Goal: Task Accomplishment & Management: Complete application form

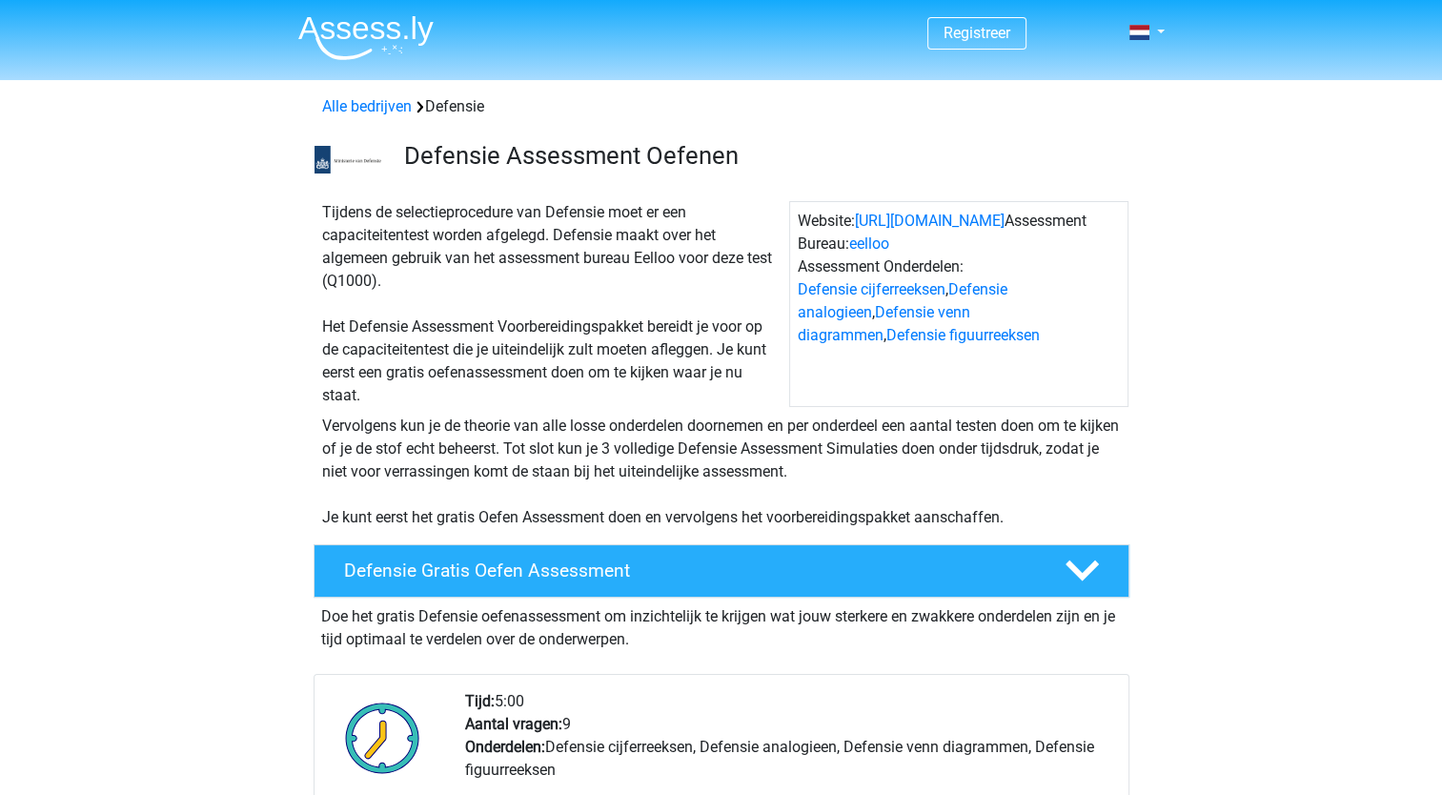
click at [297, 474] on div "Vervolgens kun je de theorie van alle losse onderdelen doornemen en per onderde…" at bounding box center [721, 468] width 905 height 122
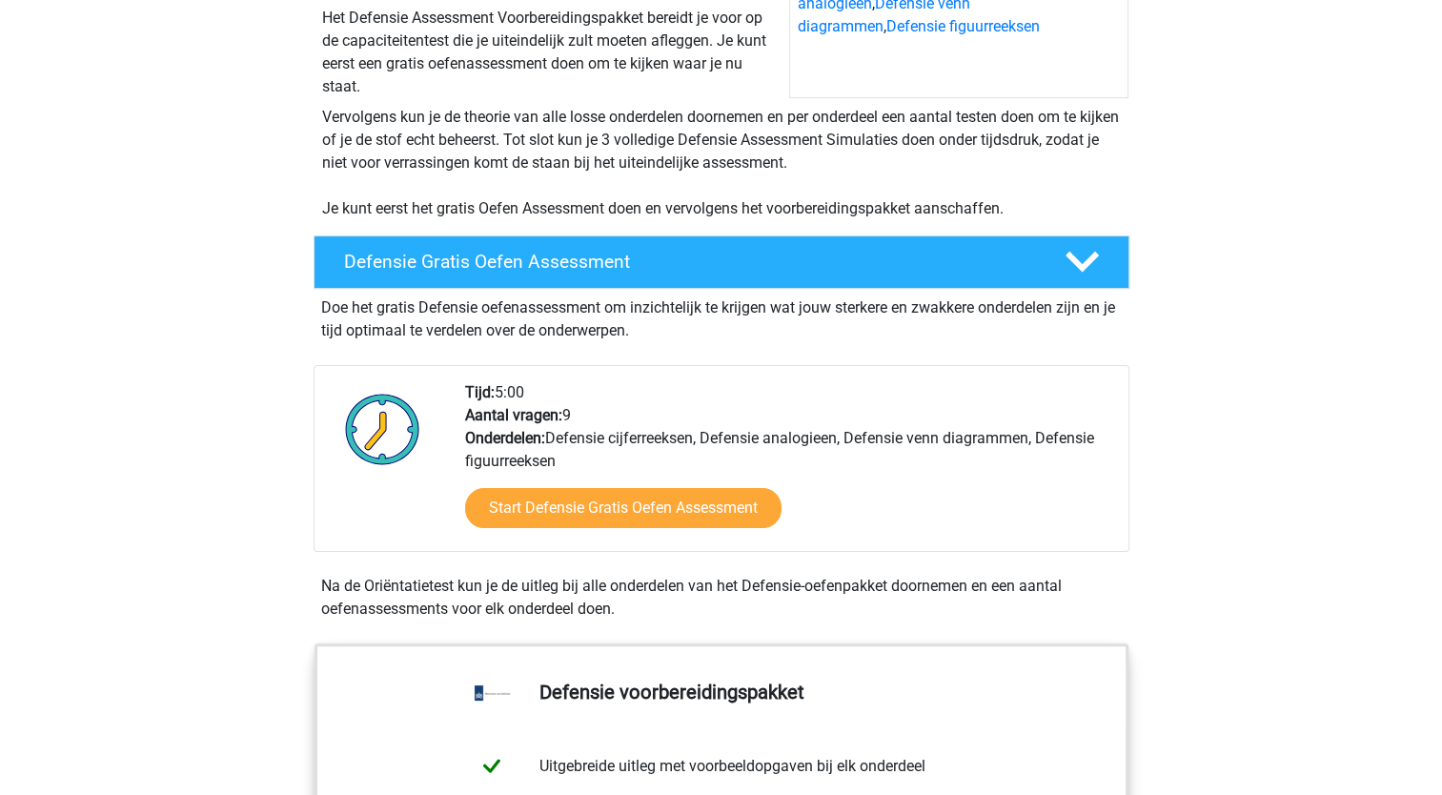
scroll to position [381, 0]
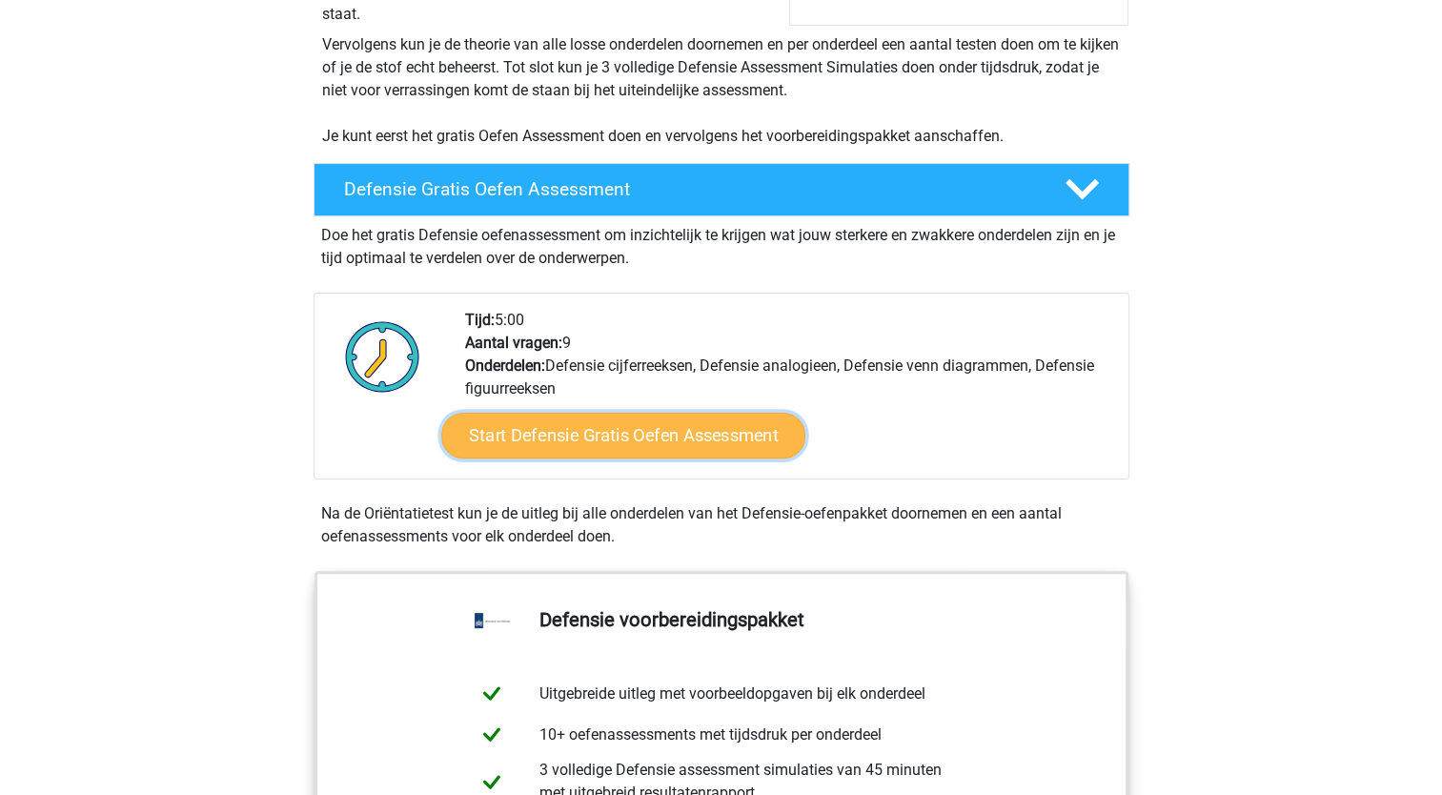
click at [621, 437] on link "Start Defensie Gratis Oefen Assessment" at bounding box center [623, 436] width 364 height 46
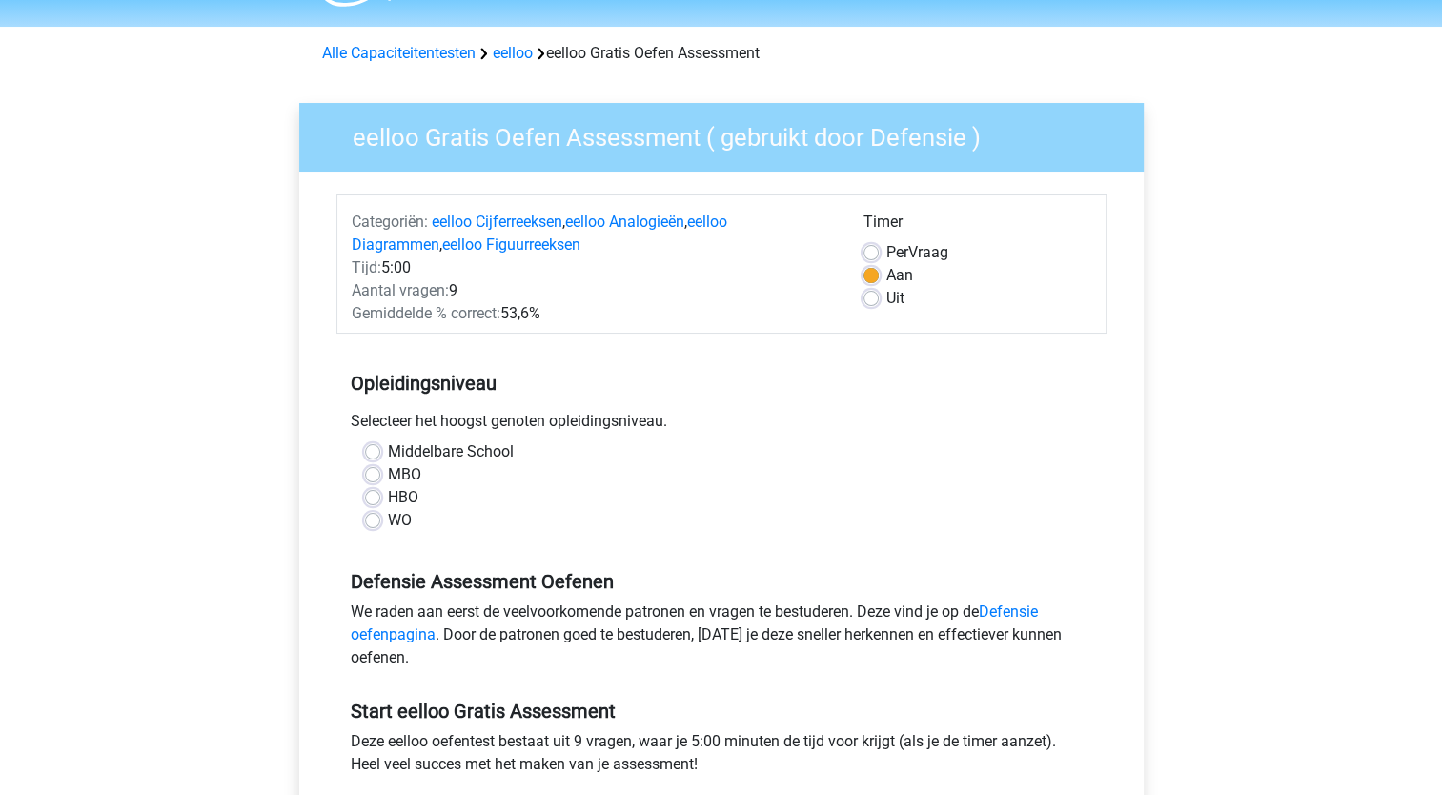
scroll to position [95, 0]
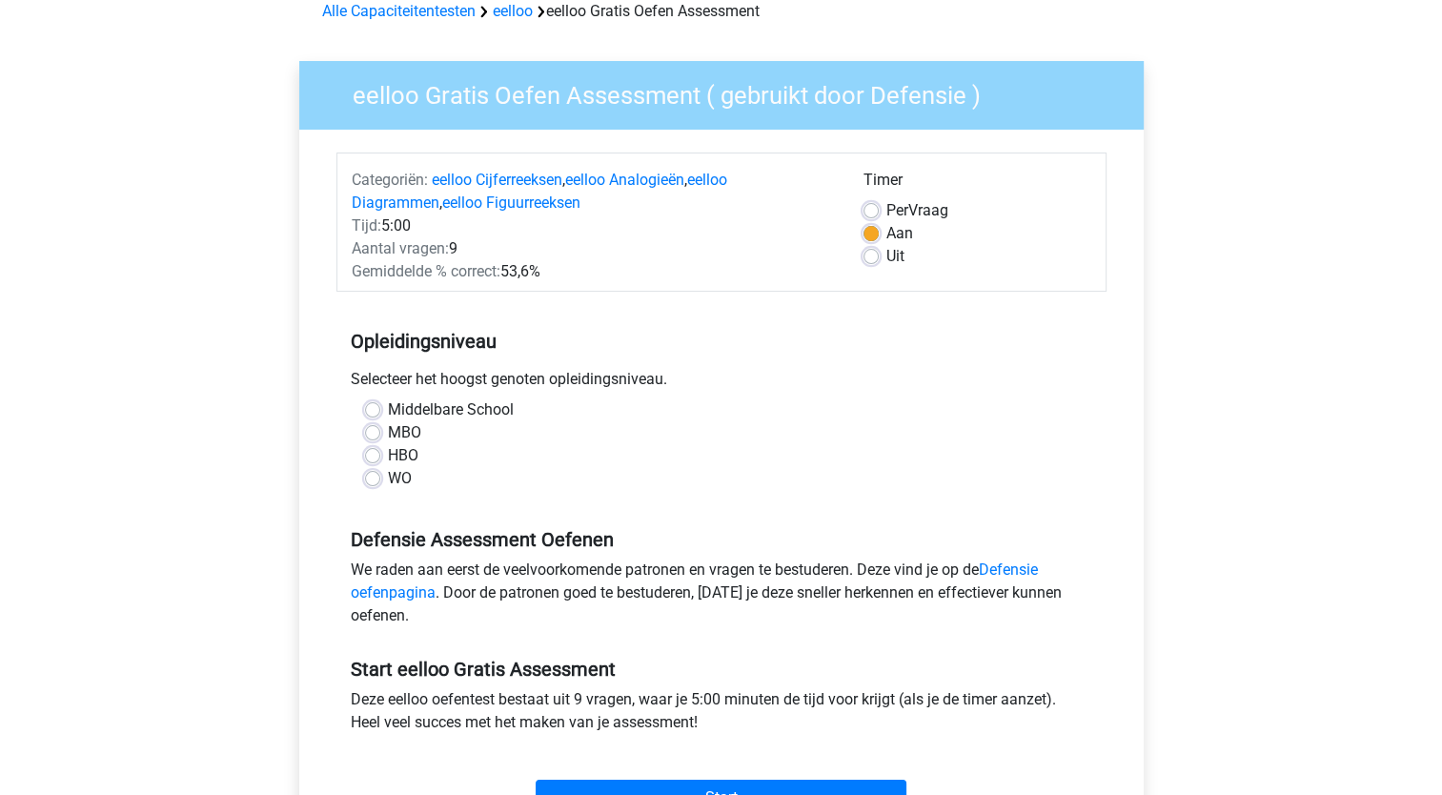
click at [379, 456] on div "HBO" at bounding box center [721, 455] width 713 height 23
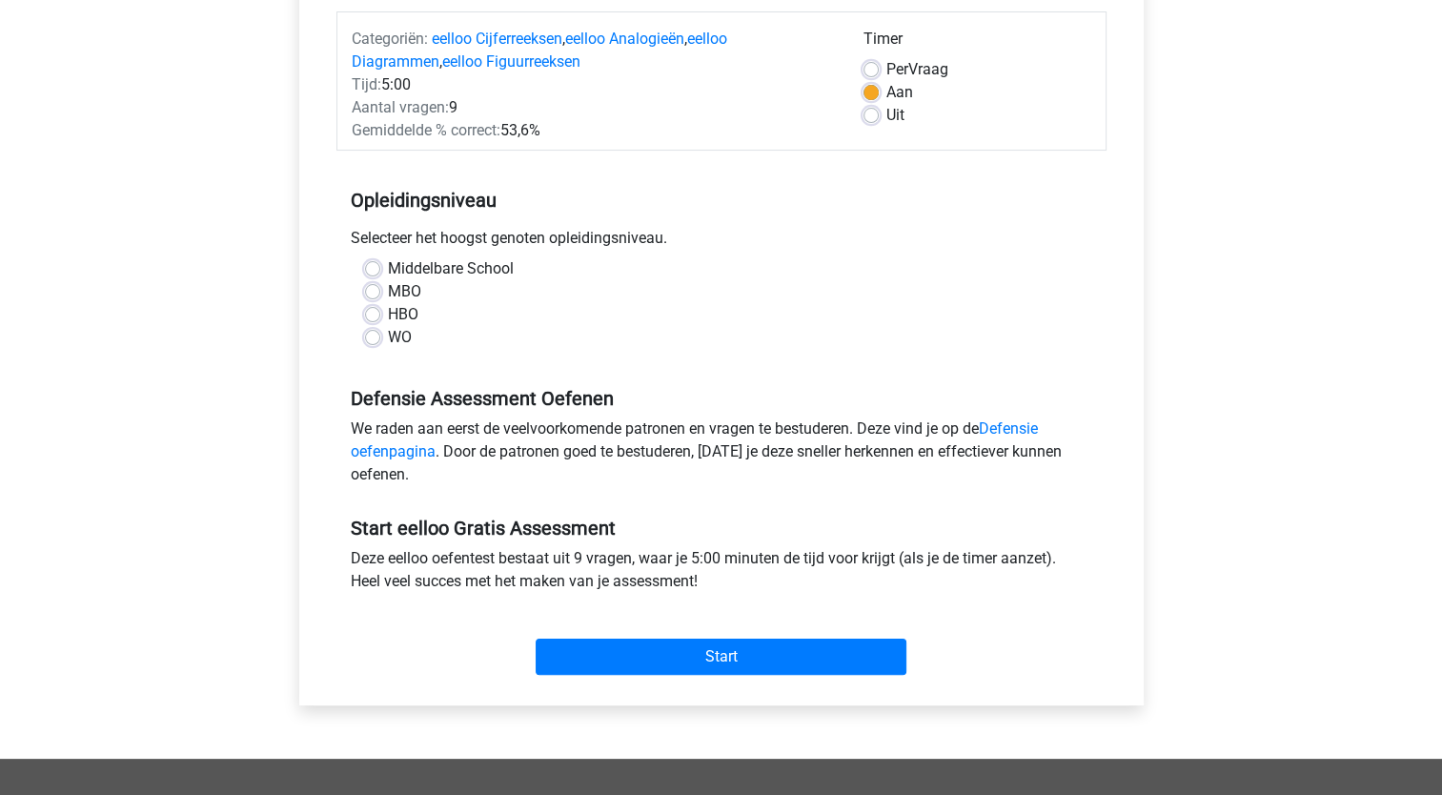
scroll to position [191, 0]
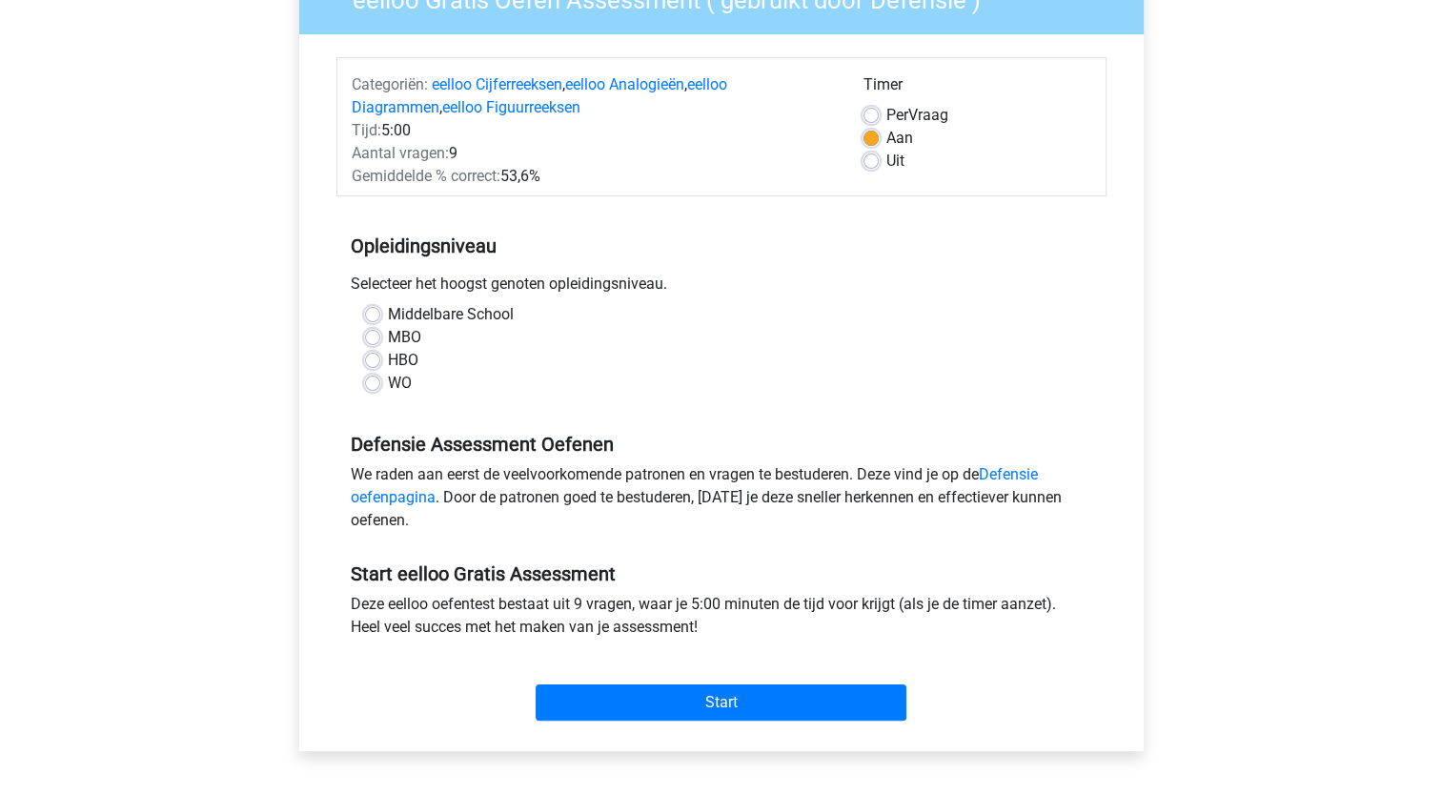
click at [388, 356] on label "HBO" at bounding box center [403, 360] width 31 height 23
click at [374, 356] on input "HBO" at bounding box center [372, 358] width 15 height 19
radio input "true"
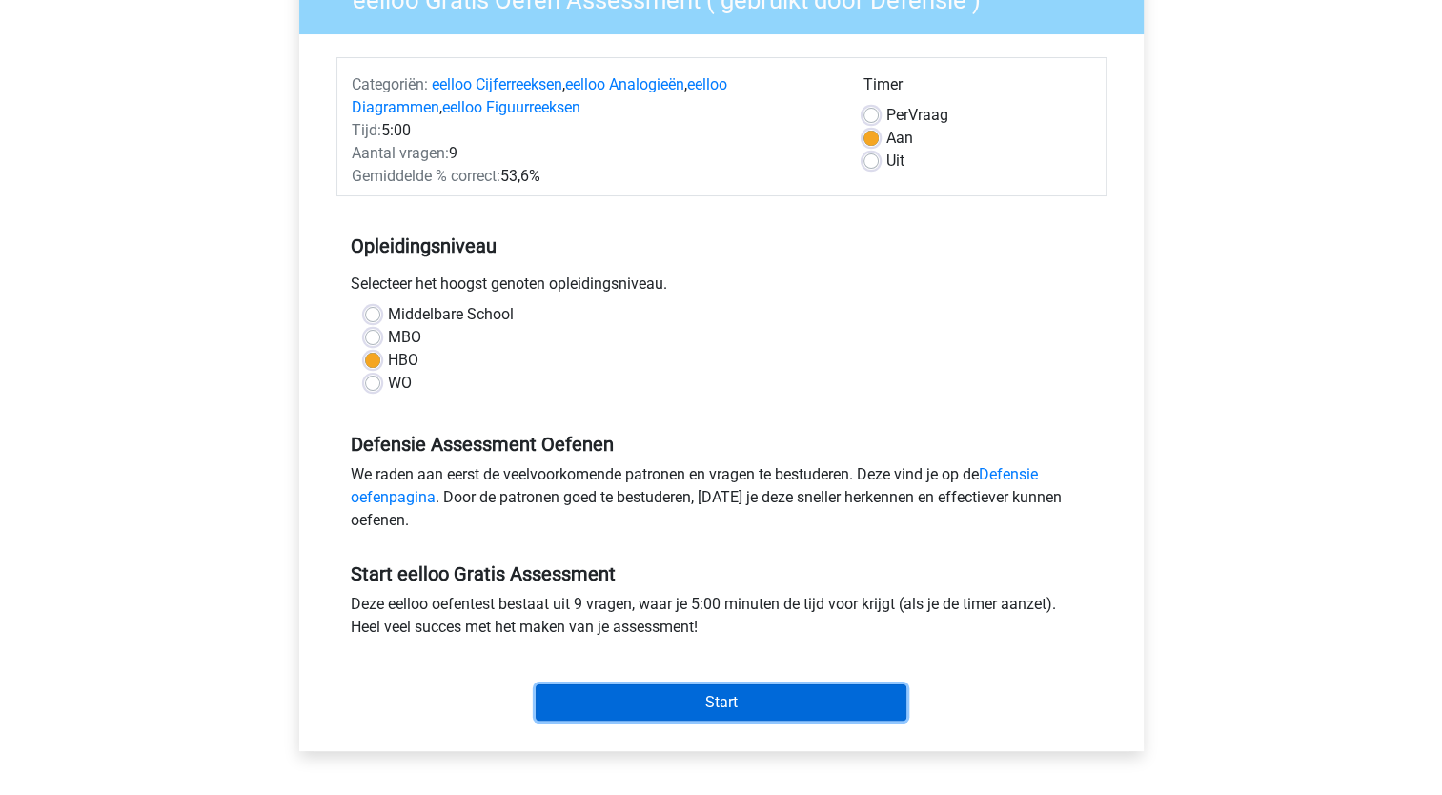
click at [715, 693] on input "Start" at bounding box center [721, 702] width 371 height 36
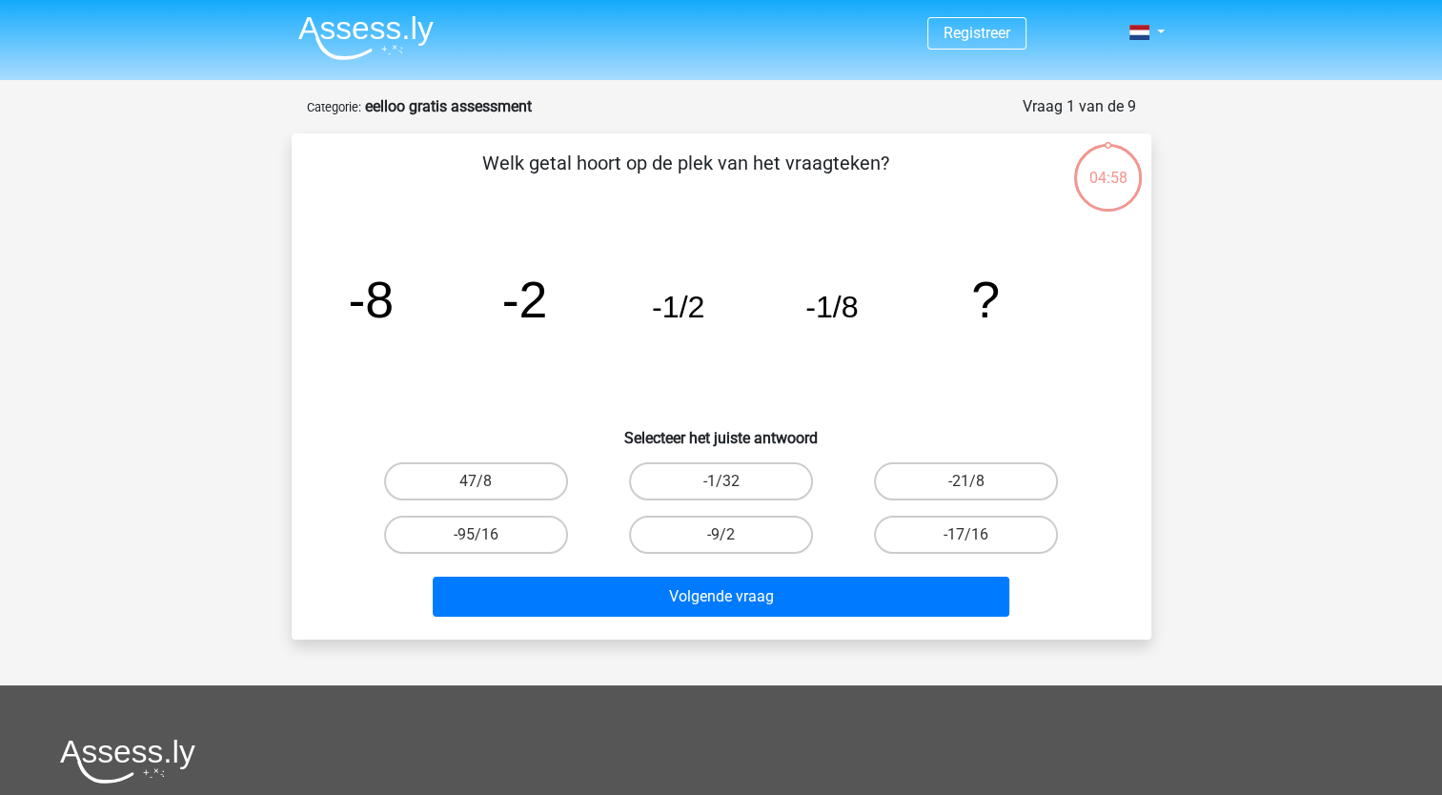
click at [1342, 414] on div "Registreer" at bounding box center [721, 594] width 1442 height 1189
click at [1298, 395] on div "Registreer" at bounding box center [721, 594] width 1442 height 1189
click at [1250, 452] on div "Registreer" at bounding box center [721, 594] width 1442 height 1189
click at [1245, 446] on div "Registreer" at bounding box center [721, 594] width 1442 height 1189
click at [1252, 414] on div "Registreer" at bounding box center [721, 594] width 1442 height 1189
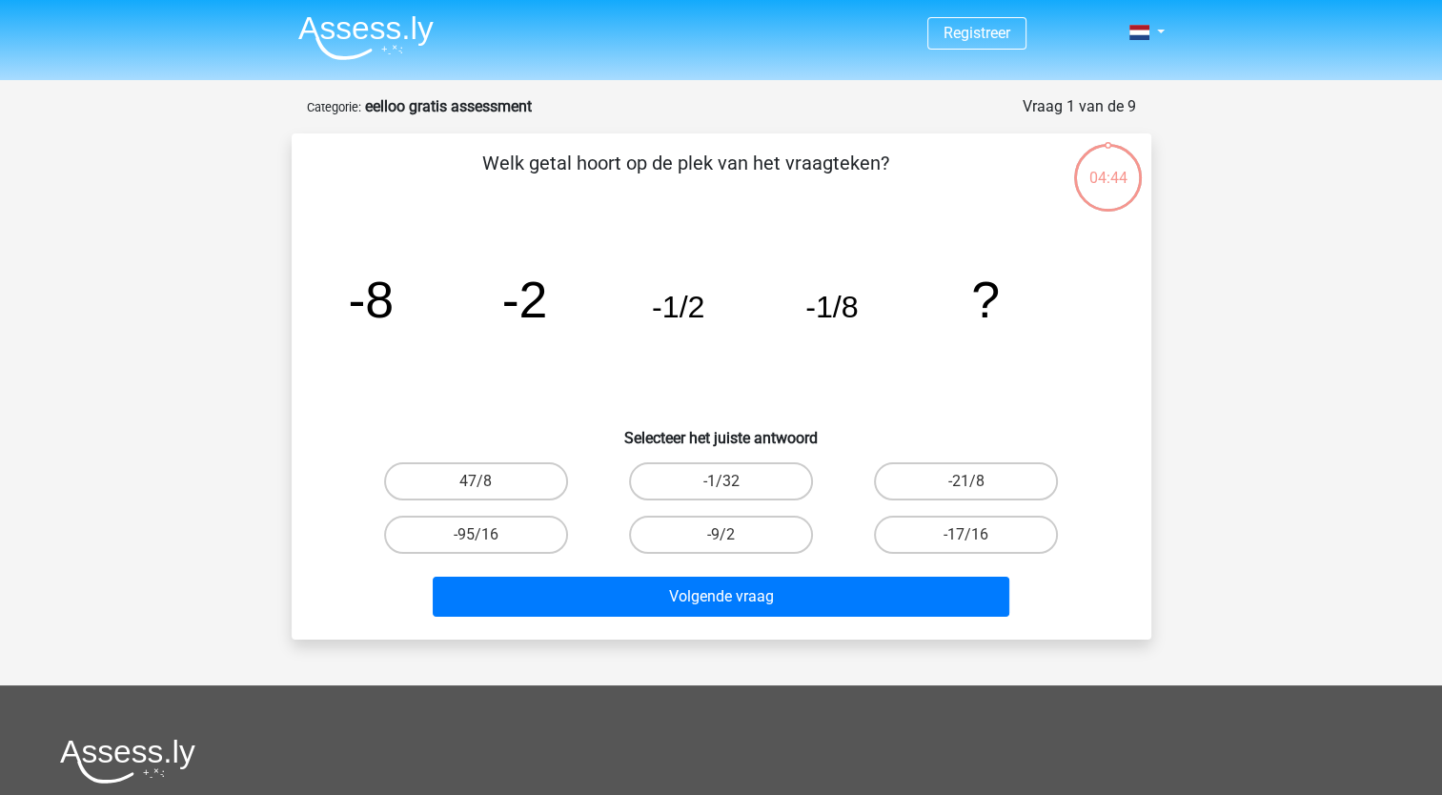
click at [1252, 414] on div "Registreer" at bounding box center [721, 594] width 1442 height 1189
click at [1147, 400] on div "Welk getal hoort op de plek van het vraagteken? image/svg+xml -8 -2 -1/2 -1/8 ?…" at bounding box center [722, 386] width 860 height 506
click at [1179, 396] on div "Registreer" at bounding box center [721, 594] width 1442 height 1189
click at [1198, 402] on div "Registreer" at bounding box center [721, 594] width 1442 height 1189
click at [1195, 437] on div "Registreer" at bounding box center [721, 594] width 1442 height 1189
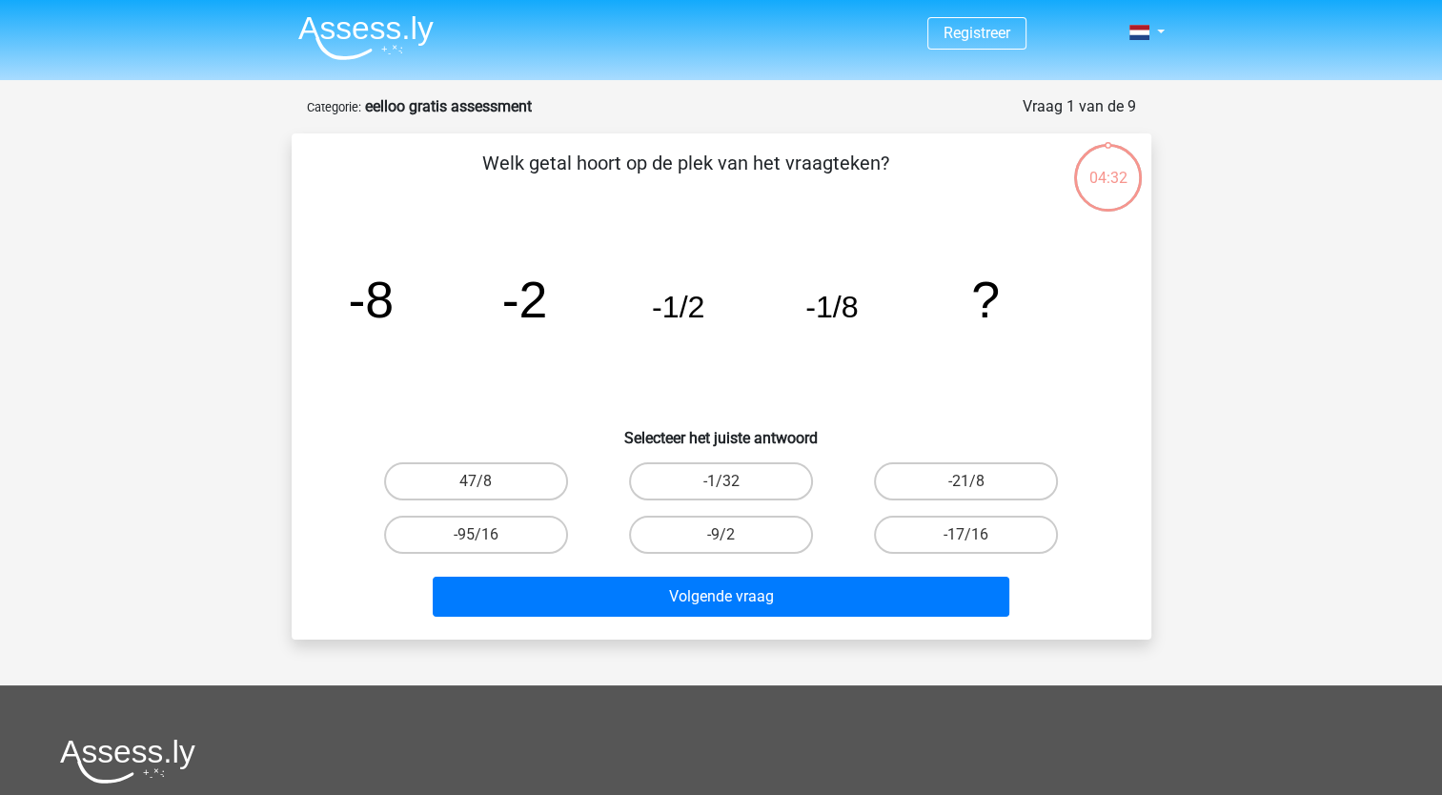
click at [1228, 458] on div "Registreer" at bounding box center [721, 594] width 1442 height 1189
click at [1224, 426] on div "Registreer" at bounding box center [721, 594] width 1442 height 1189
click at [1209, 435] on div "Registreer" at bounding box center [721, 594] width 1442 height 1189
click at [1187, 464] on div "Registreer" at bounding box center [721, 594] width 1442 height 1189
click at [1208, 452] on div "Registreer" at bounding box center [721, 594] width 1442 height 1189
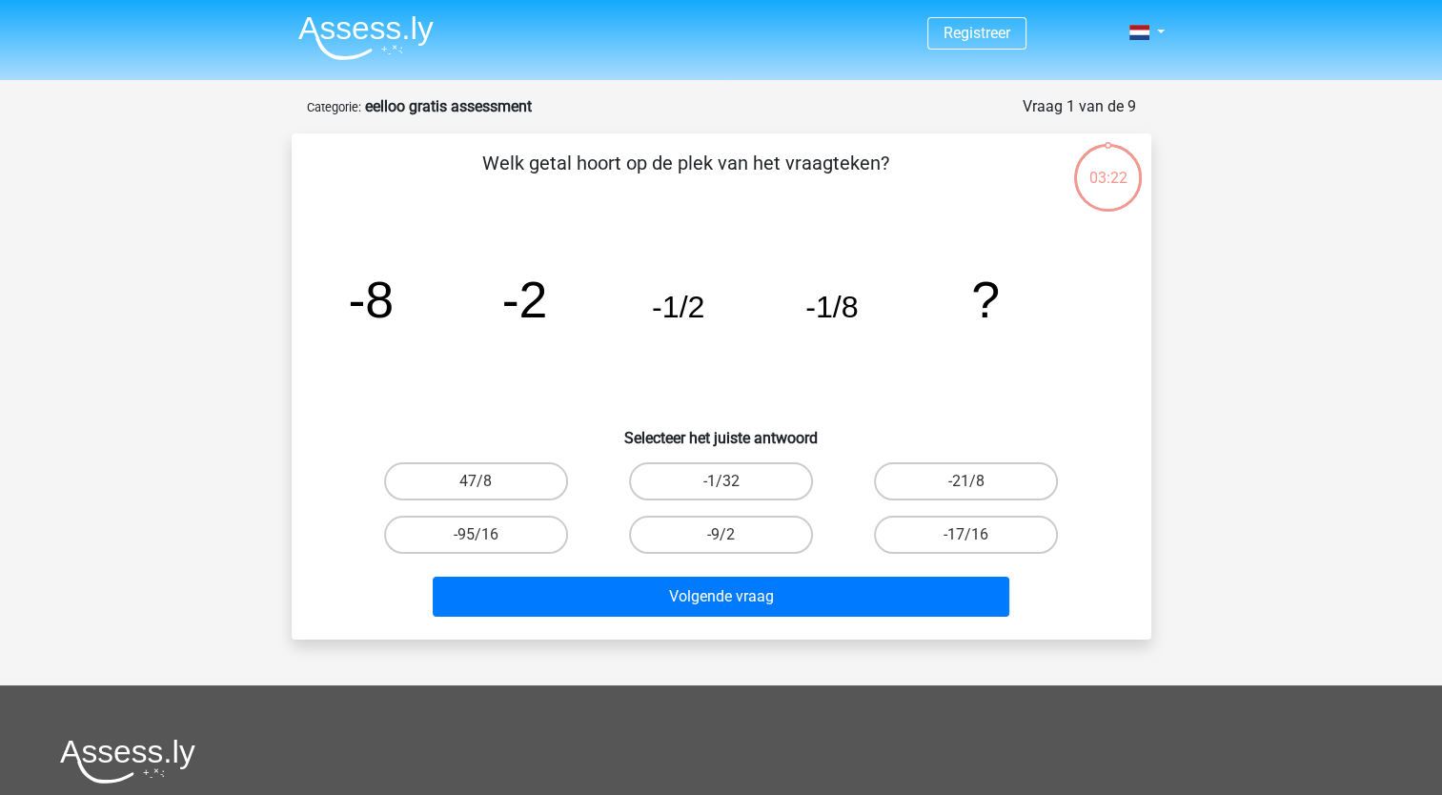
click at [730, 541] on input "-9/2" at bounding box center [727, 541] width 12 height 12
radio input "true"
click at [1192, 532] on div "Registreer" at bounding box center [721, 594] width 1442 height 1189
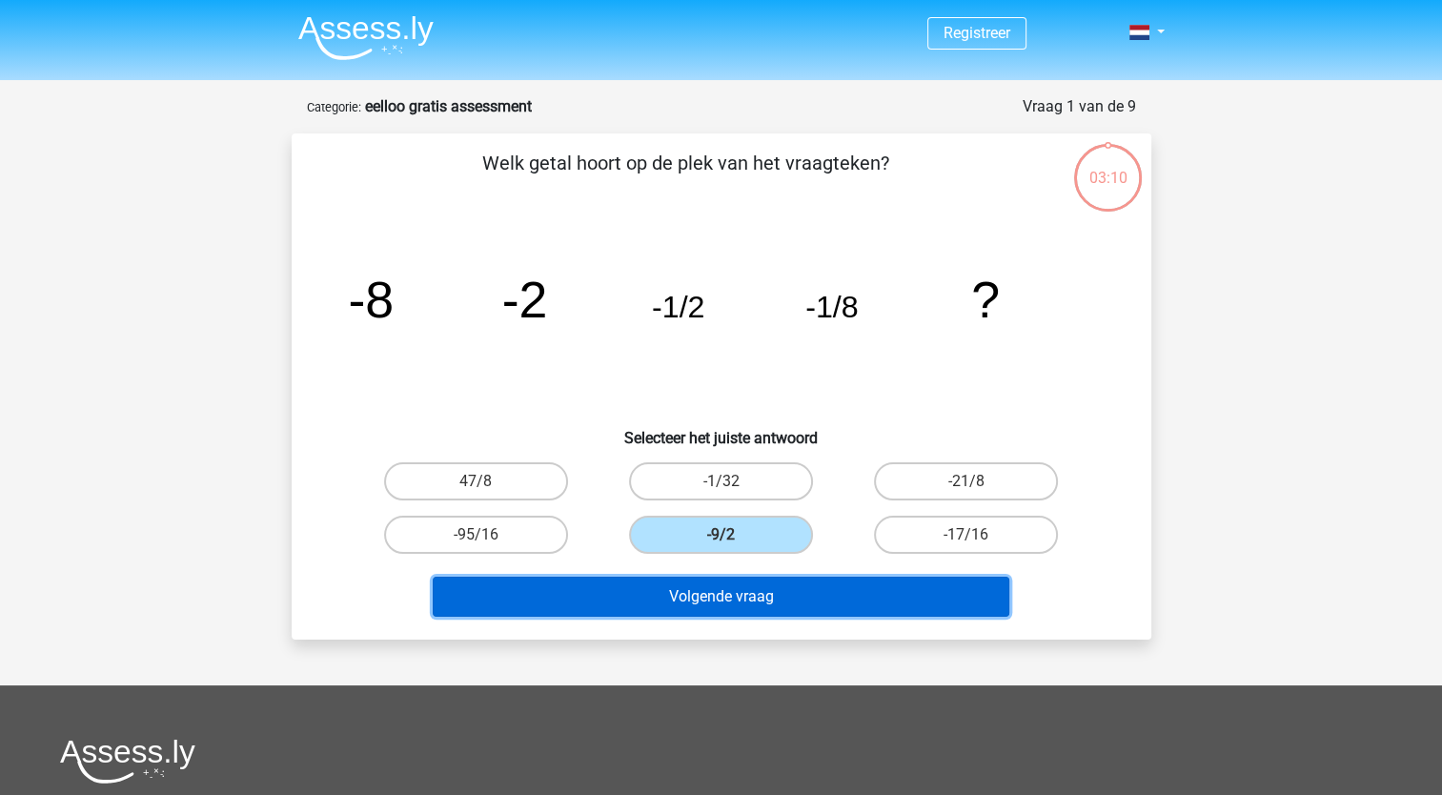
click at [701, 603] on button "Volgende vraag" at bounding box center [721, 597] width 577 height 40
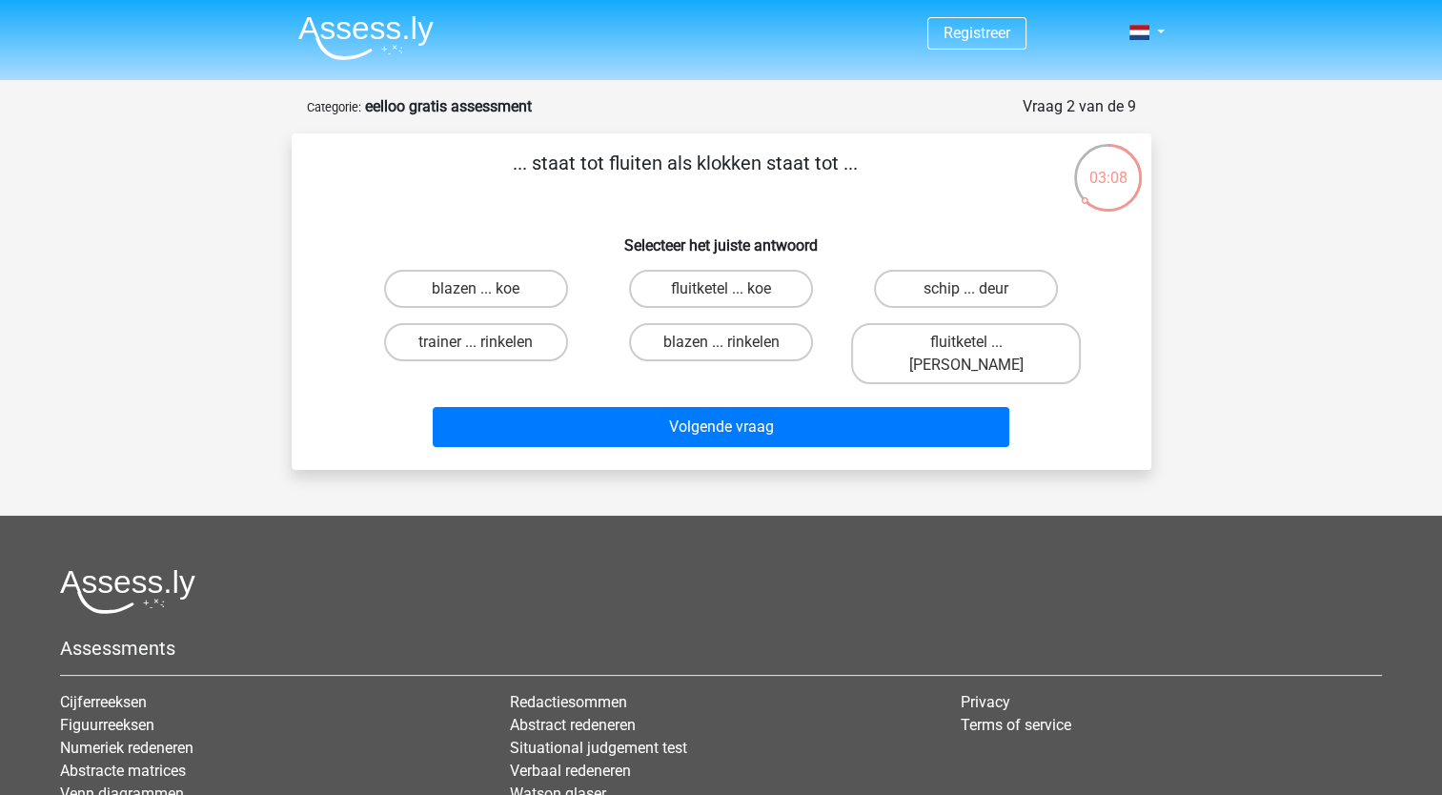
click at [1274, 285] on div "Registreer" at bounding box center [721, 509] width 1442 height 1019
click at [1234, 305] on div "Registreer" at bounding box center [721, 509] width 1442 height 1019
drag, startPoint x: 1258, startPoint y: 298, endPoint x: 1174, endPoint y: 295, distance: 83.9
click at [1254, 297] on div "Registreer" at bounding box center [721, 509] width 1442 height 1019
click at [980, 347] on label "fluitketel ... luiden" at bounding box center [966, 353] width 230 height 61
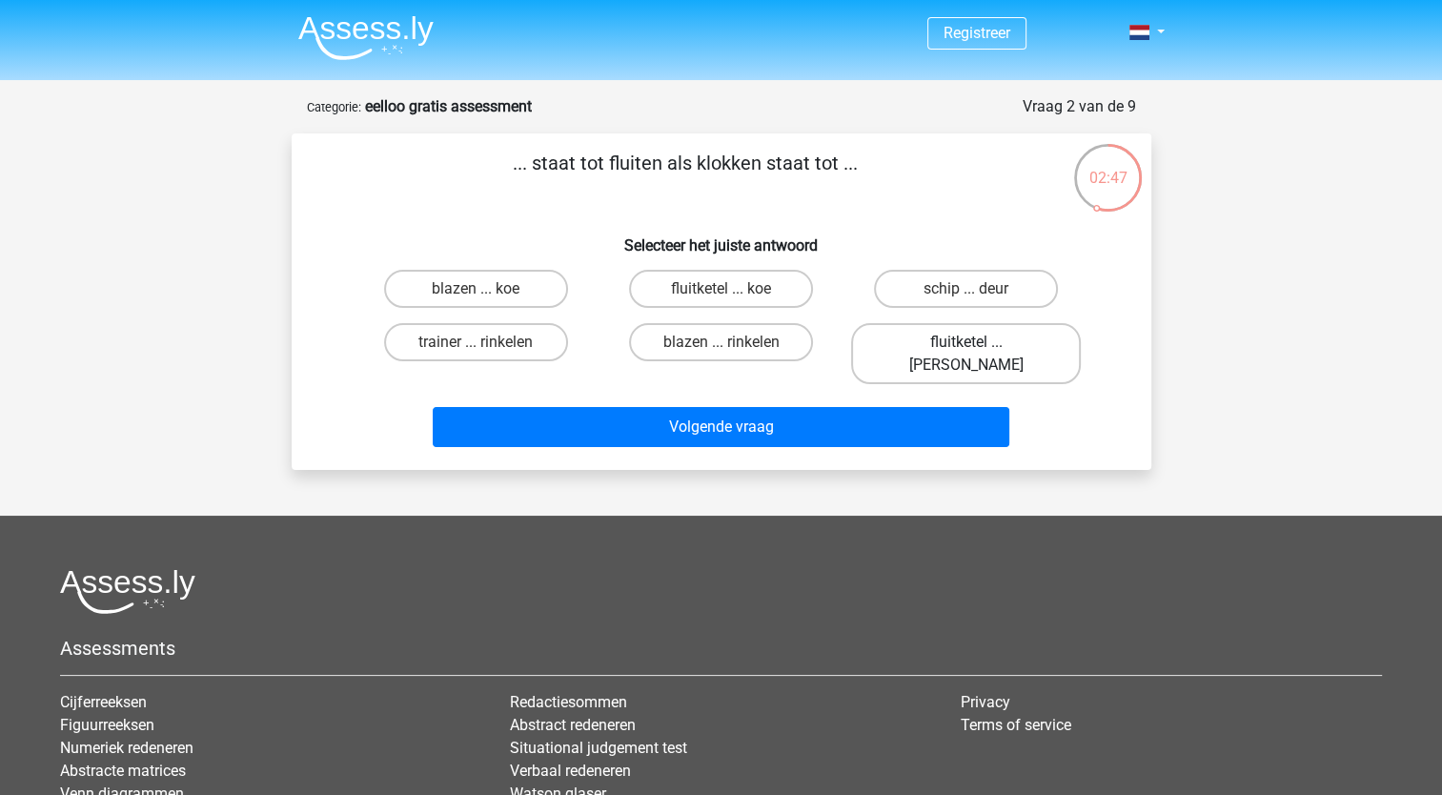
click at [979, 347] on input "fluitketel ... luiden" at bounding box center [972, 348] width 12 height 12
radio input "true"
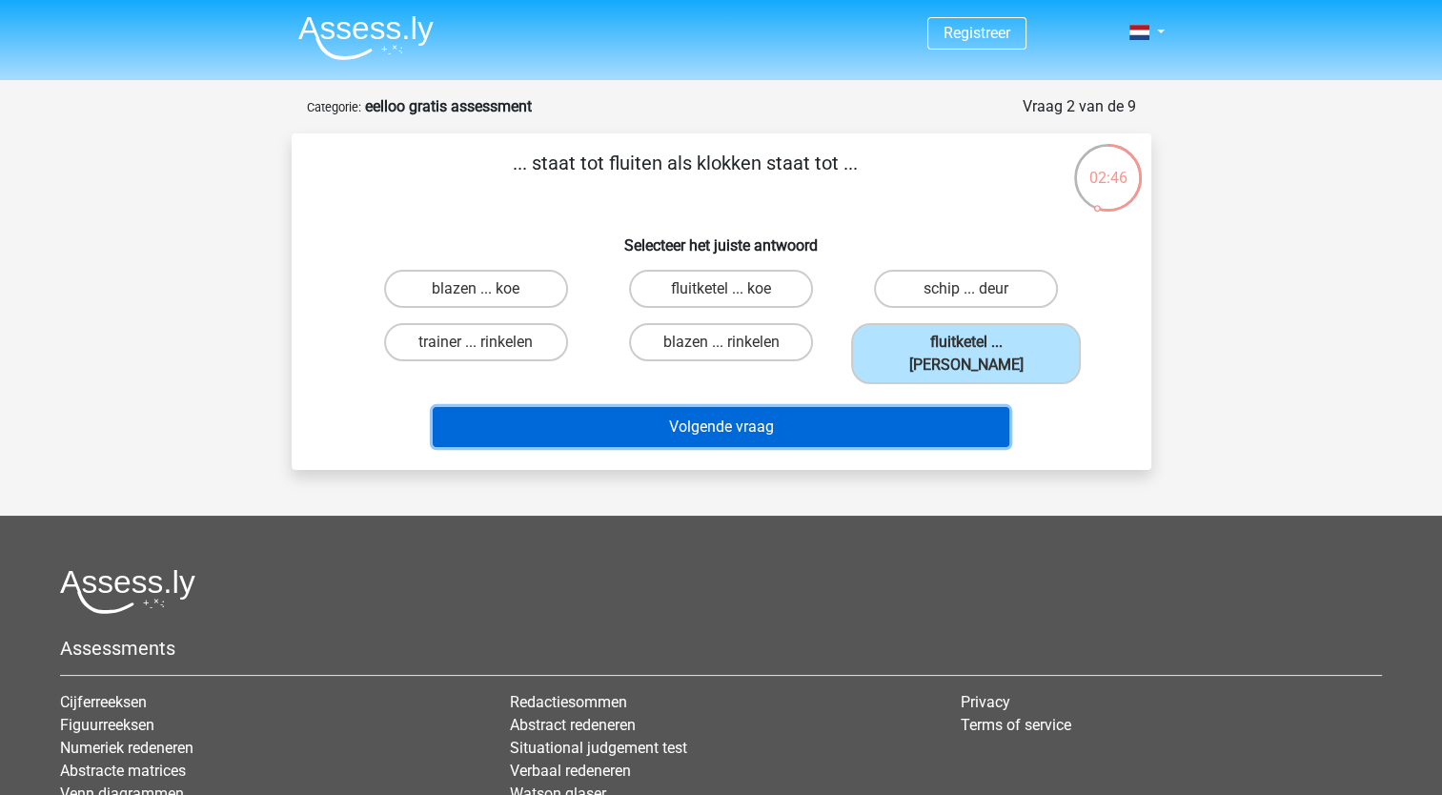
click at [809, 417] on button "Volgende vraag" at bounding box center [721, 427] width 577 height 40
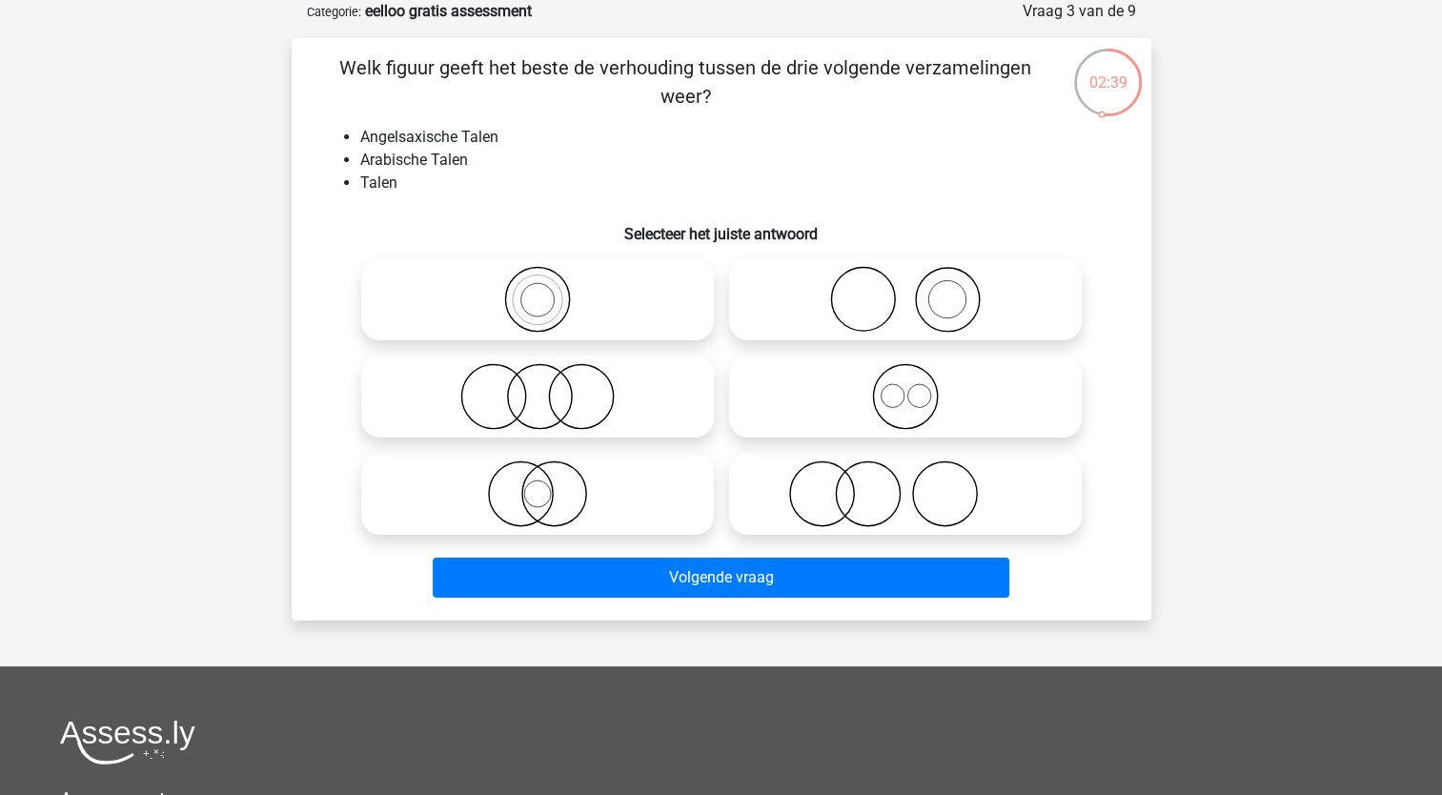
click at [1273, 349] on div "Registreer" at bounding box center [721, 537] width 1442 height 1265
click at [1272, 349] on div "Registreer" at bounding box center [721, 537] width 1442 height 1265
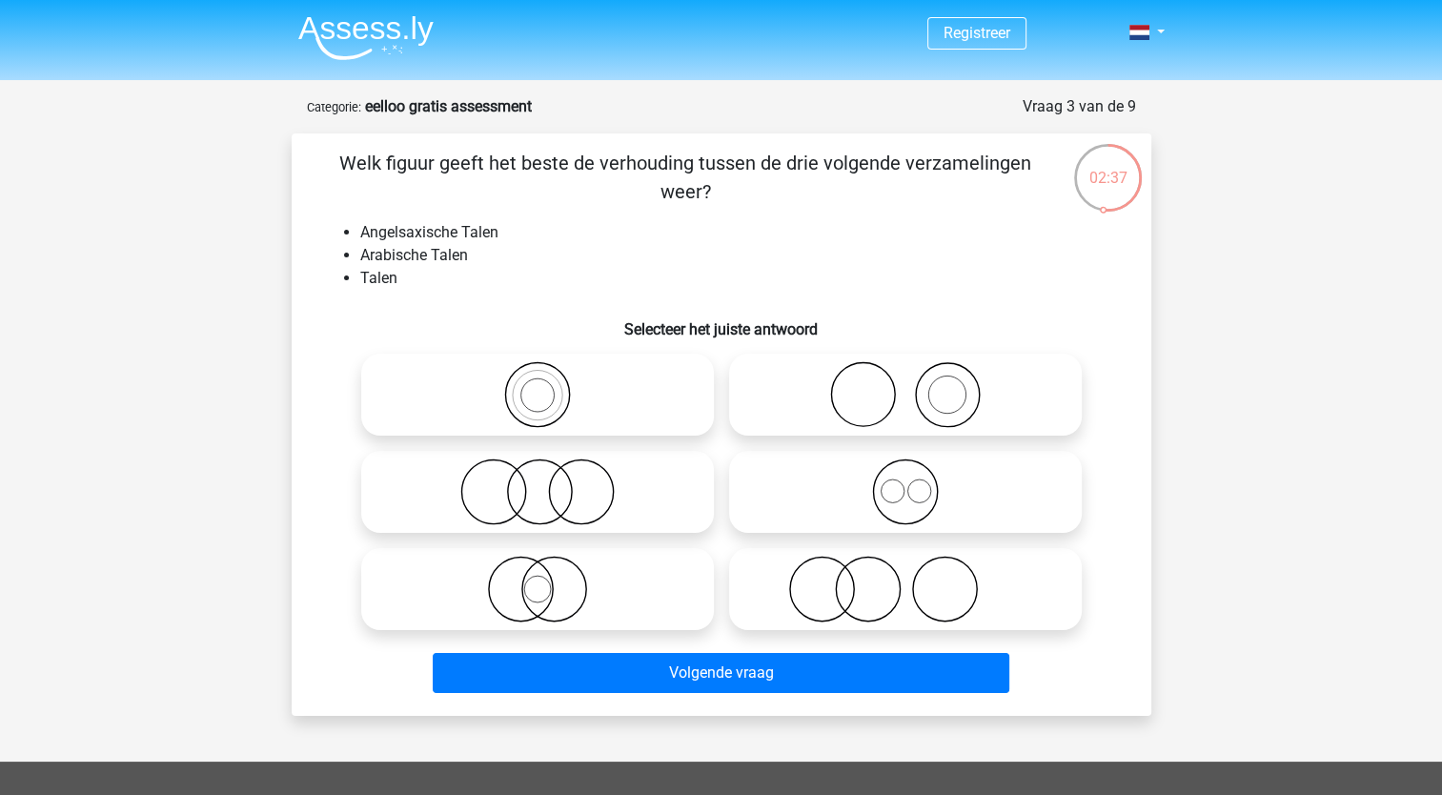
scroll to position [95, 0]
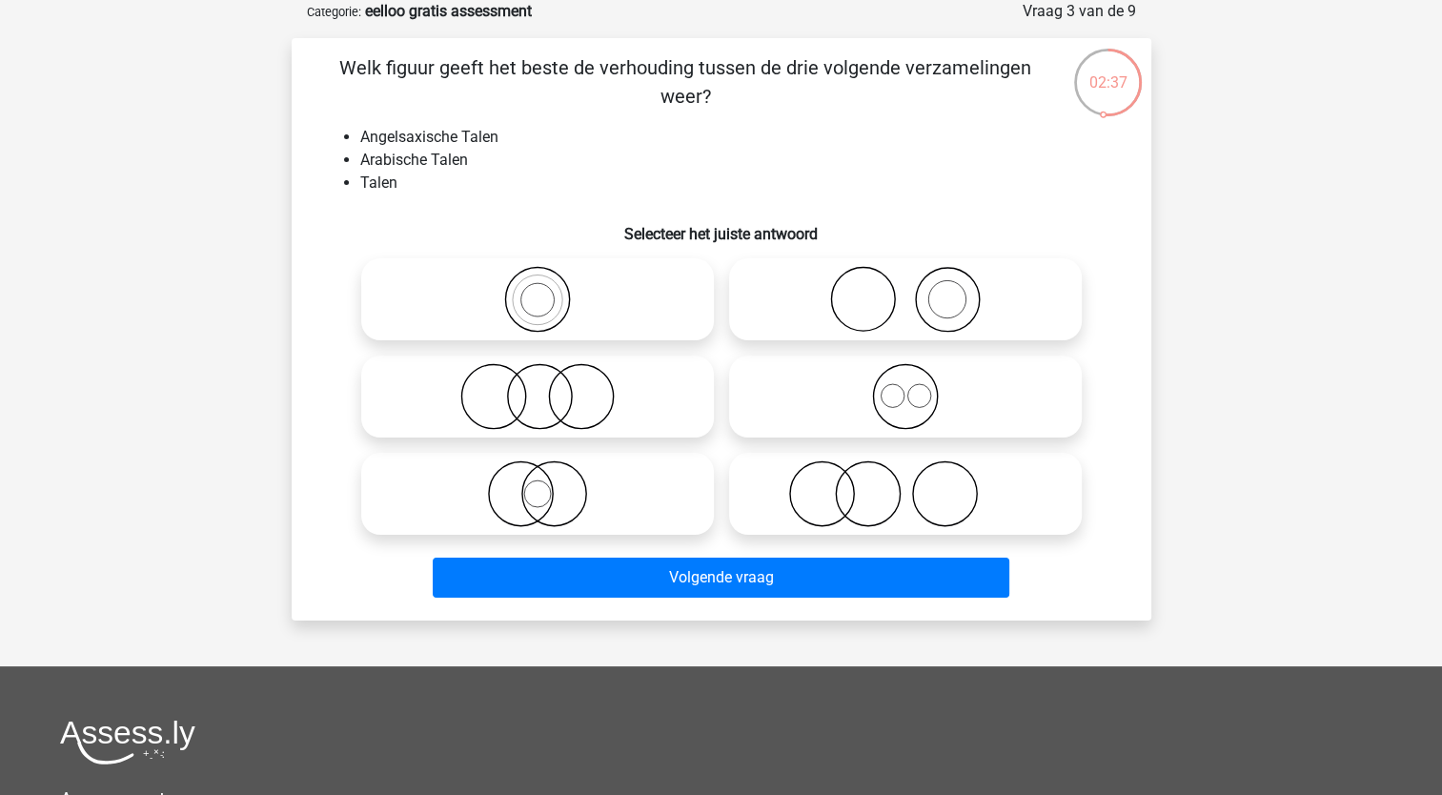
click at [1286, 363] on div "Registreer" at bounding box center [721, 537] width 1442 height 1265
click at [563, 410] on icon at bounding box center [537, 396] width 337 height 67
click at [550, 387] on input "radio" at bounding box center [544, 381] width 12 height 12
radio input "true"
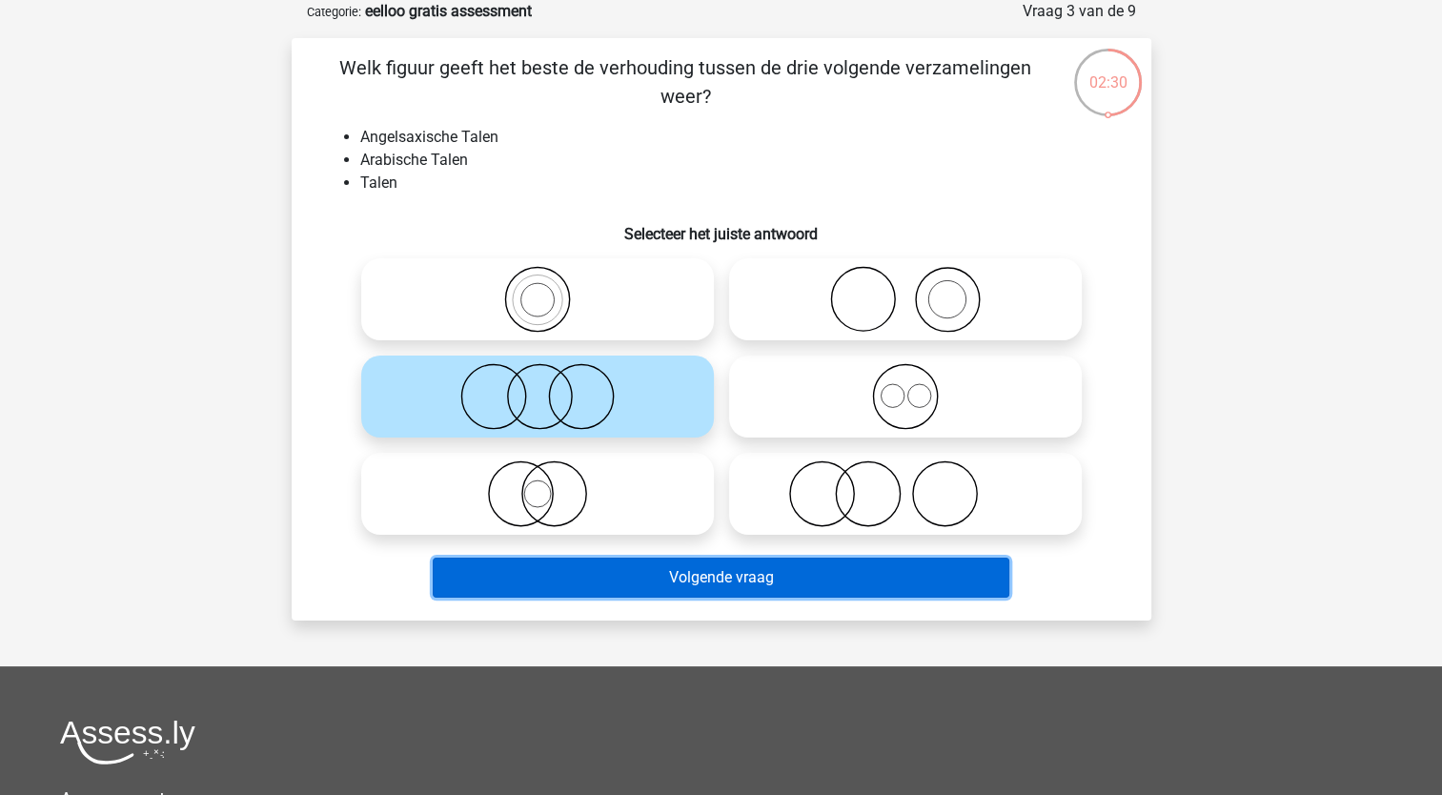
click at [747, 586] on button "Volgende vraag" at bounding box center [721, 578] width 577 height 40
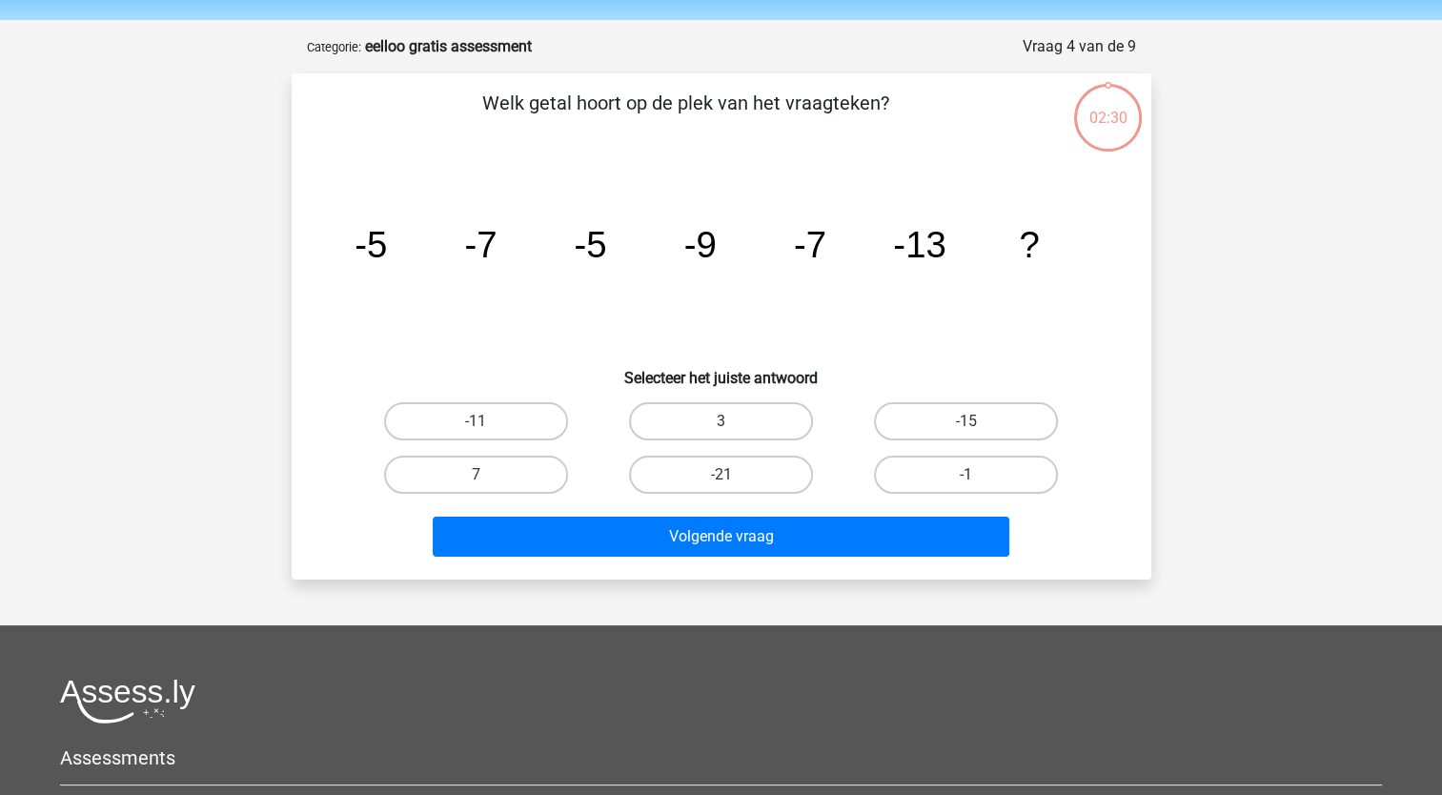
scroll to position [0, 0]
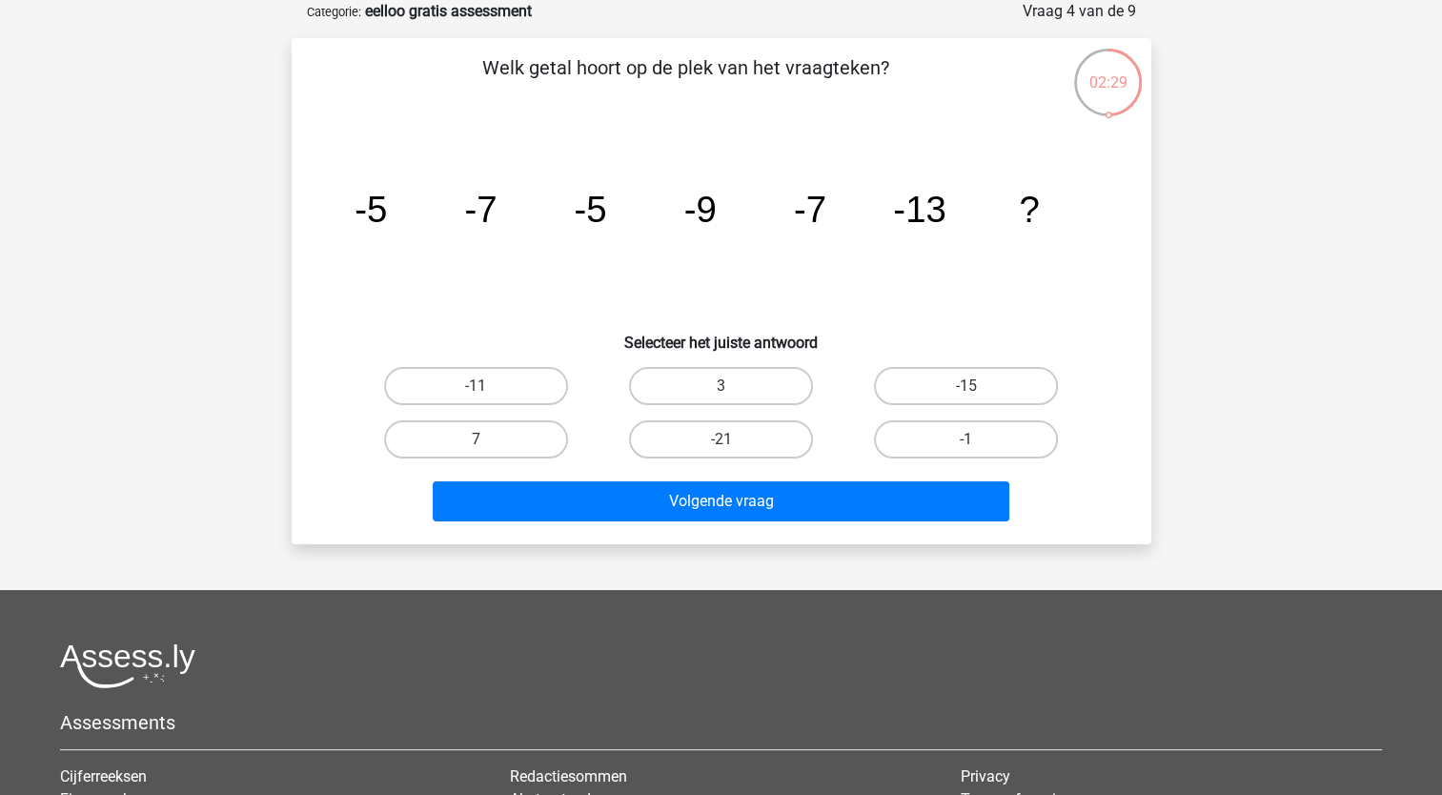
click at [1261, 349] on div "Registreer" at bounding box center [721, 499] width 1442 height 1189
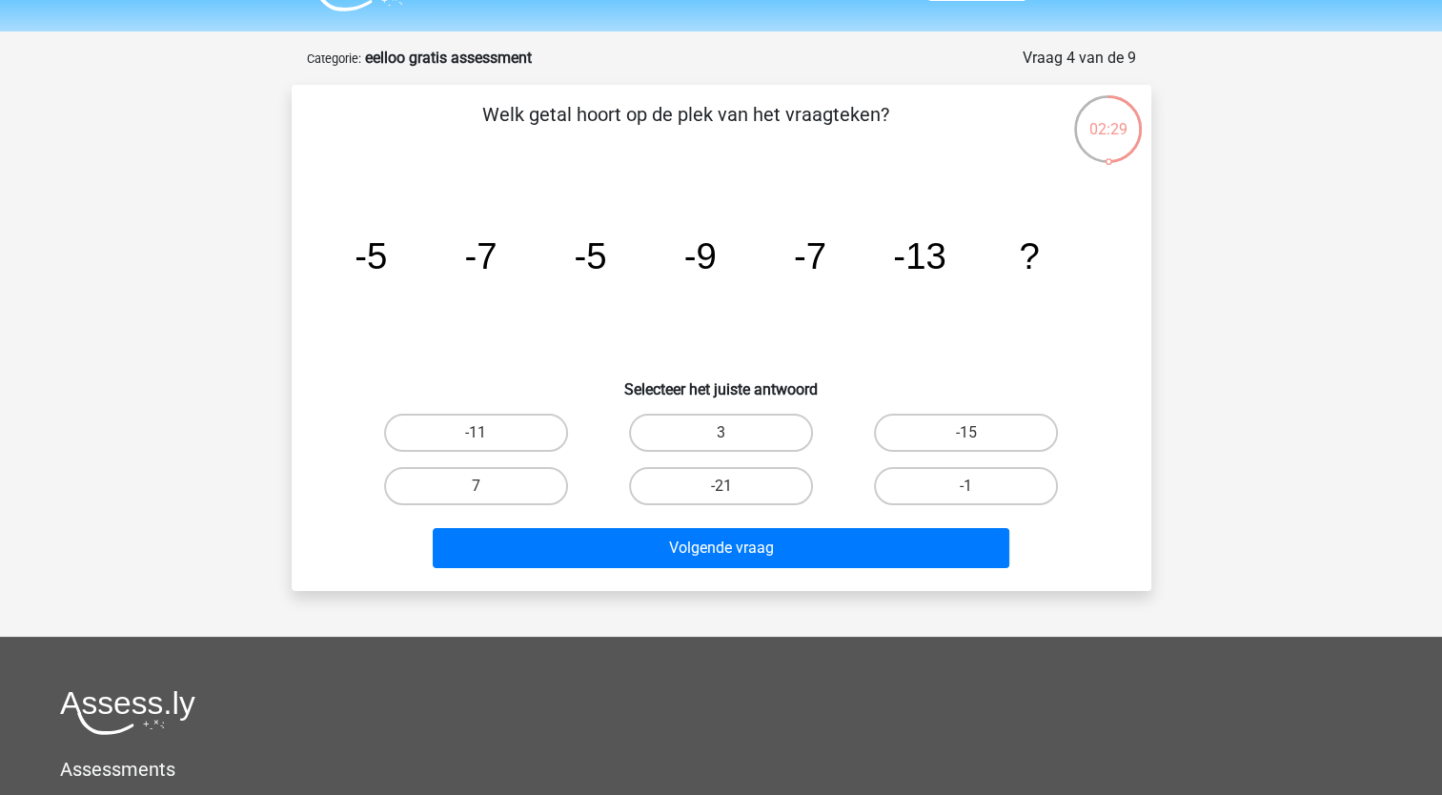
scroll to position [95, 0]
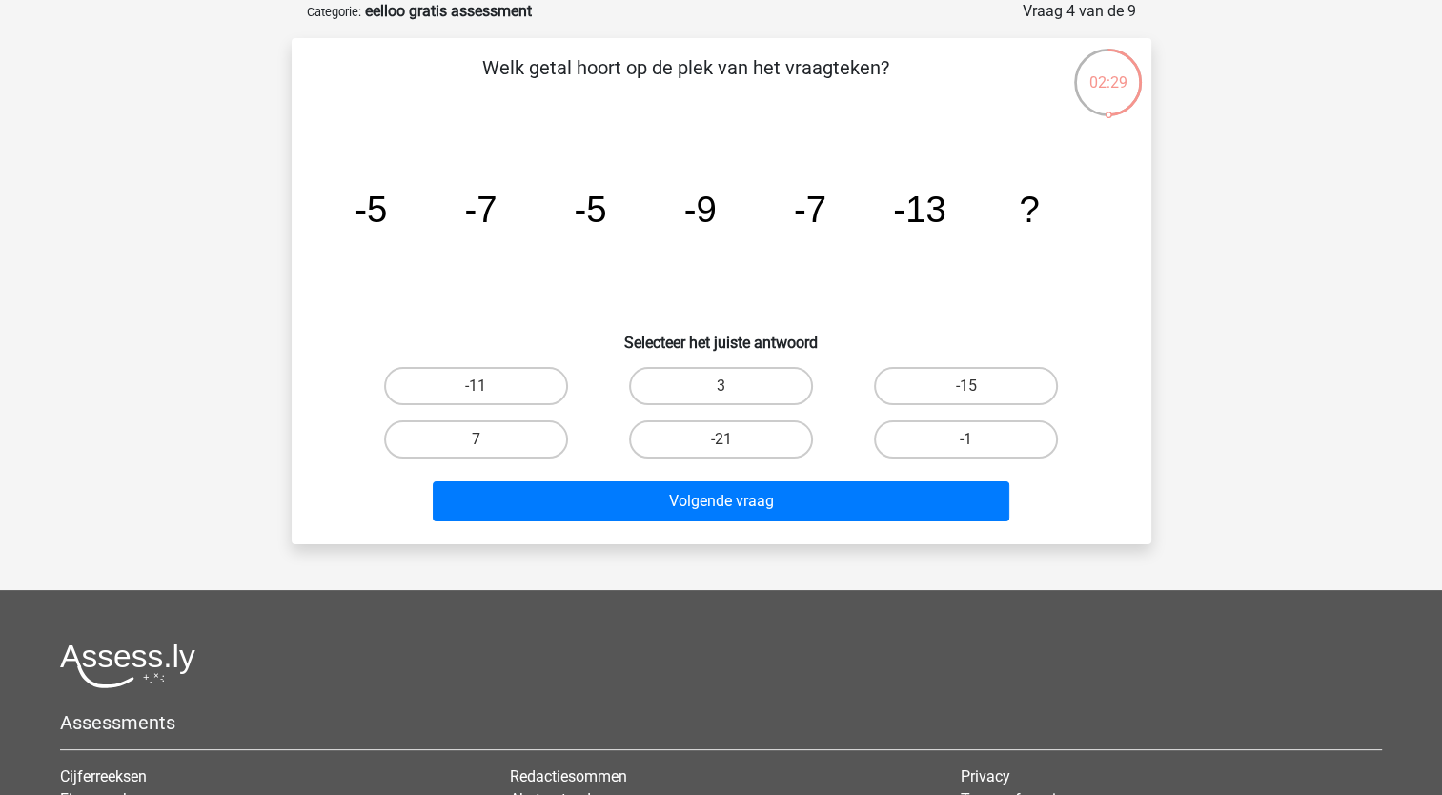
click at [1230, 395] on div "Registreer" at bounding box center [721, 499] width 1442 height 1189
click at [1287, 353] on div "Registreer" at bounding box center [721, 499] width 1442 height 1189
click at [1282, 423] on div "Registreer" at bounding box center [721, 499] width 1442 height 1189
click at [1278, 386] on div "Registreer" at bounding box center [721, 499] width 1442 height 1189
click at [1245, 372] on div "Registreer" at bounding box center [721, 499] width 1442 height 1189
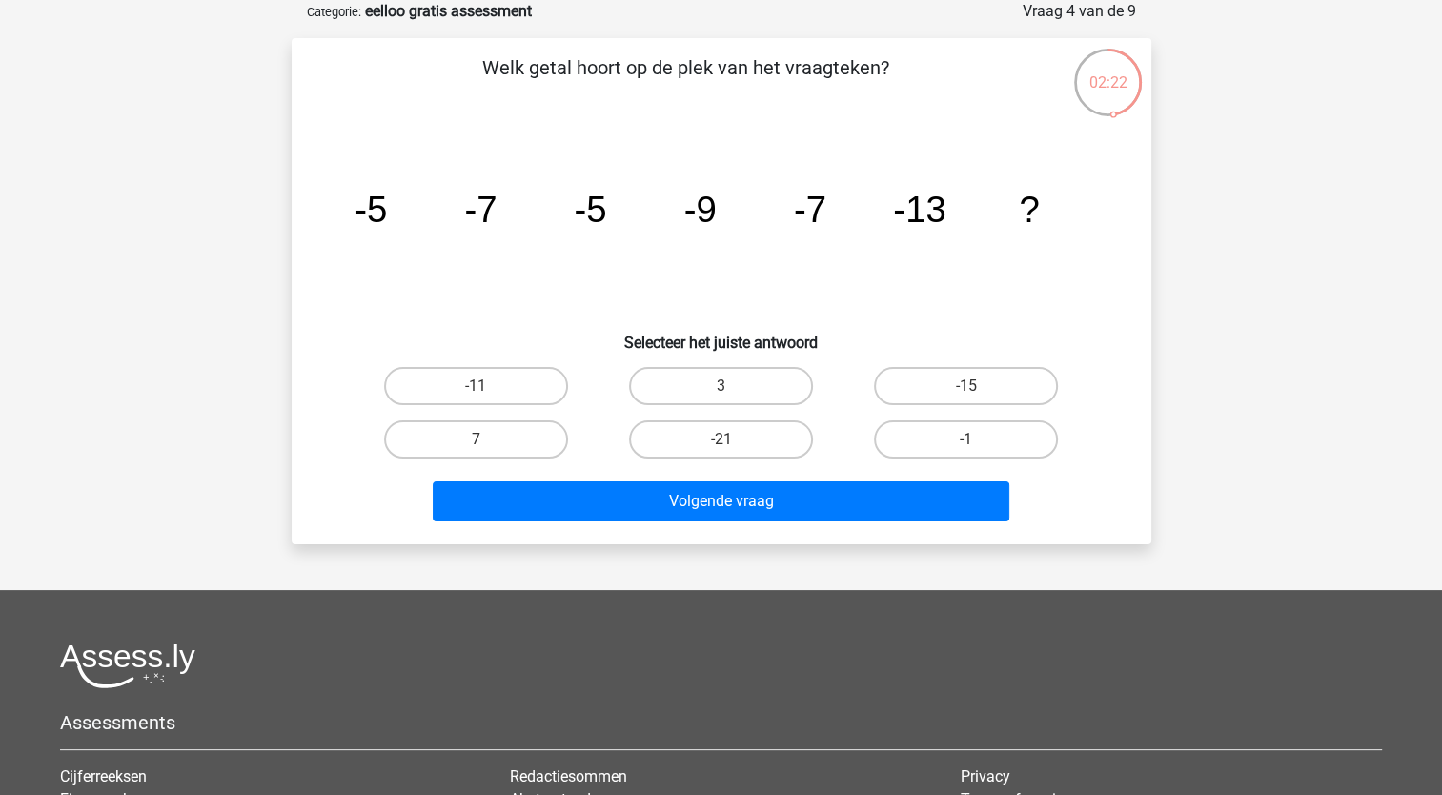
click at [1213, 395] on div "Registreer" at bounding box center [721, 499] width 1442 height 1189
click at [1227, 389] on div "Registreer" at bounding box center [721, 499] width 1442 height 1189
click at [1247, 411] on div "Registreer" at bounding box center [721, 499] width 1442 height 1189
click at [830, 429] on div "-21" at bounding box center [721, 439] width 230 height 38
click at [545, 380] on label "-11" at bounding box center [476, 386] width 184 height 38
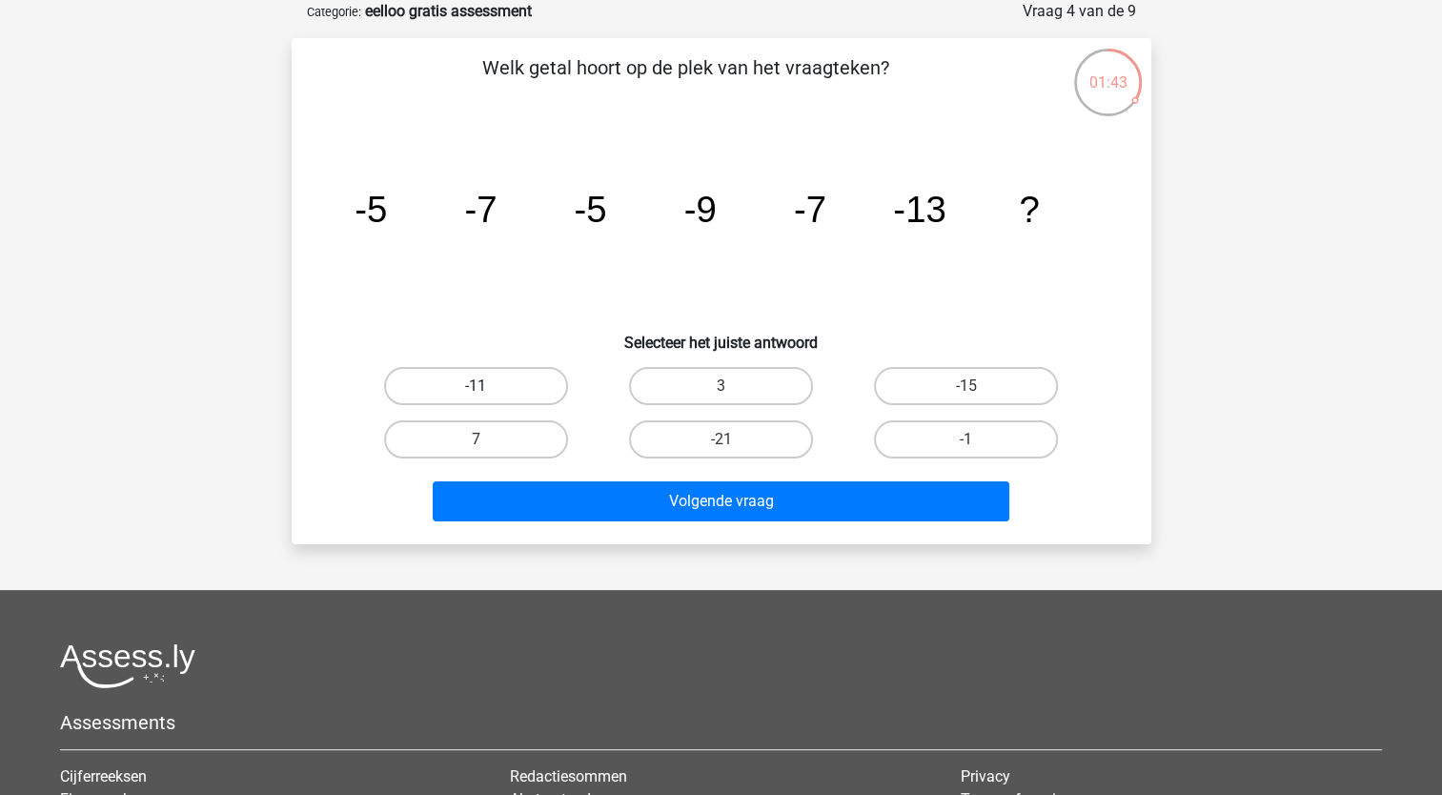
click at [488, 386] on input "-11" at bounding box center [482, 392] width 12 height 12
radio input "true"
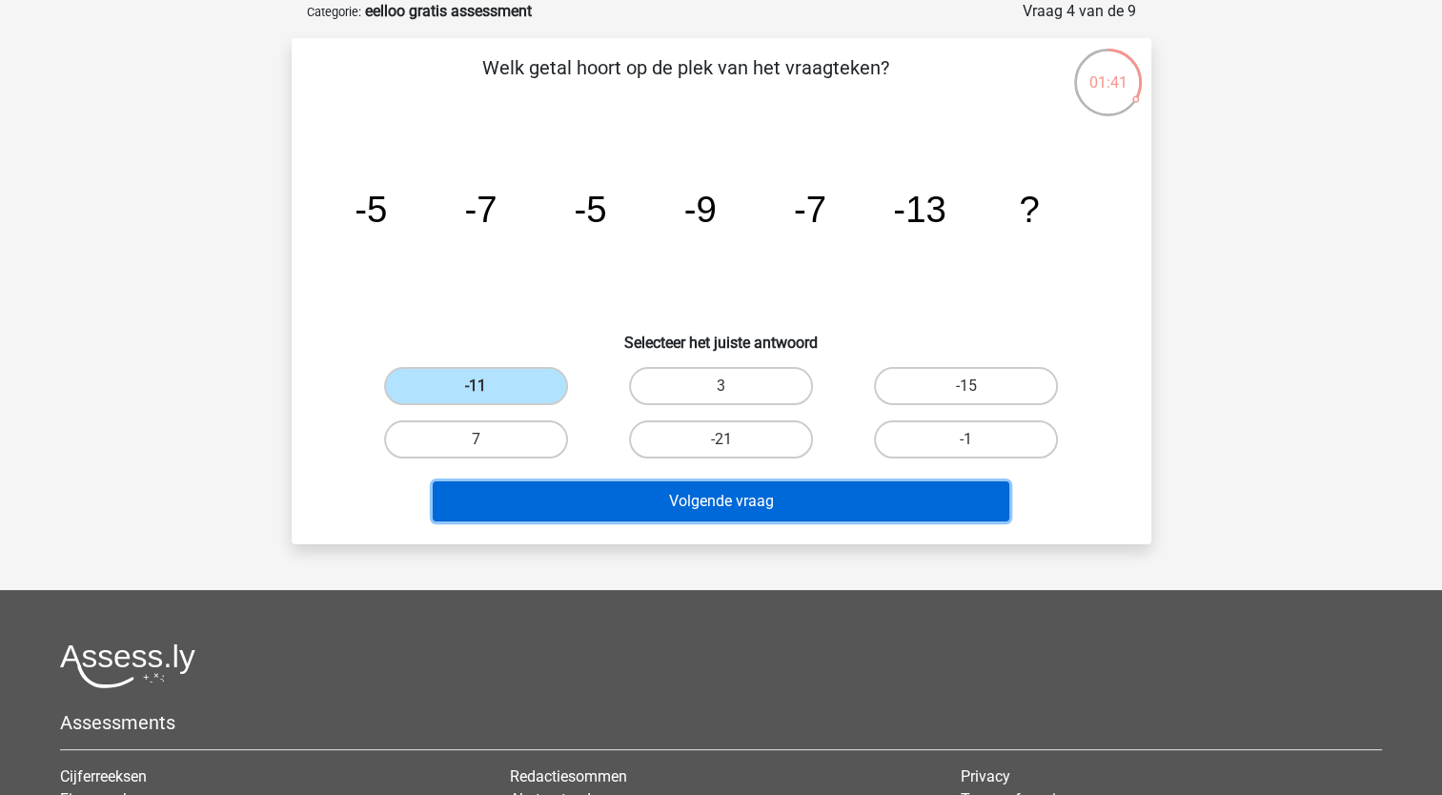
click at [747, 505] on button "Volgende vraag" at bounding box center [721, 501] width 577 height 40
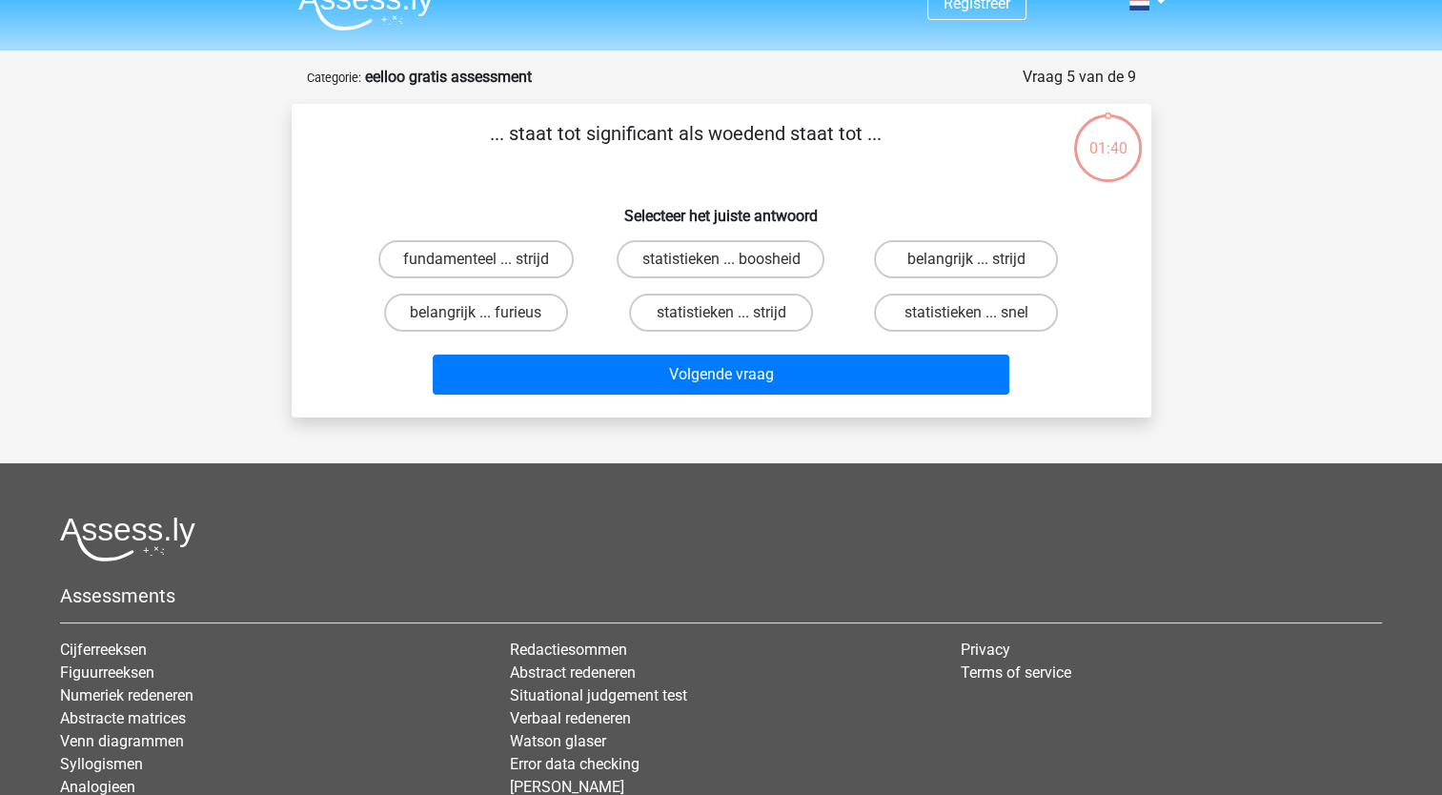
scroll to position [0, 0]
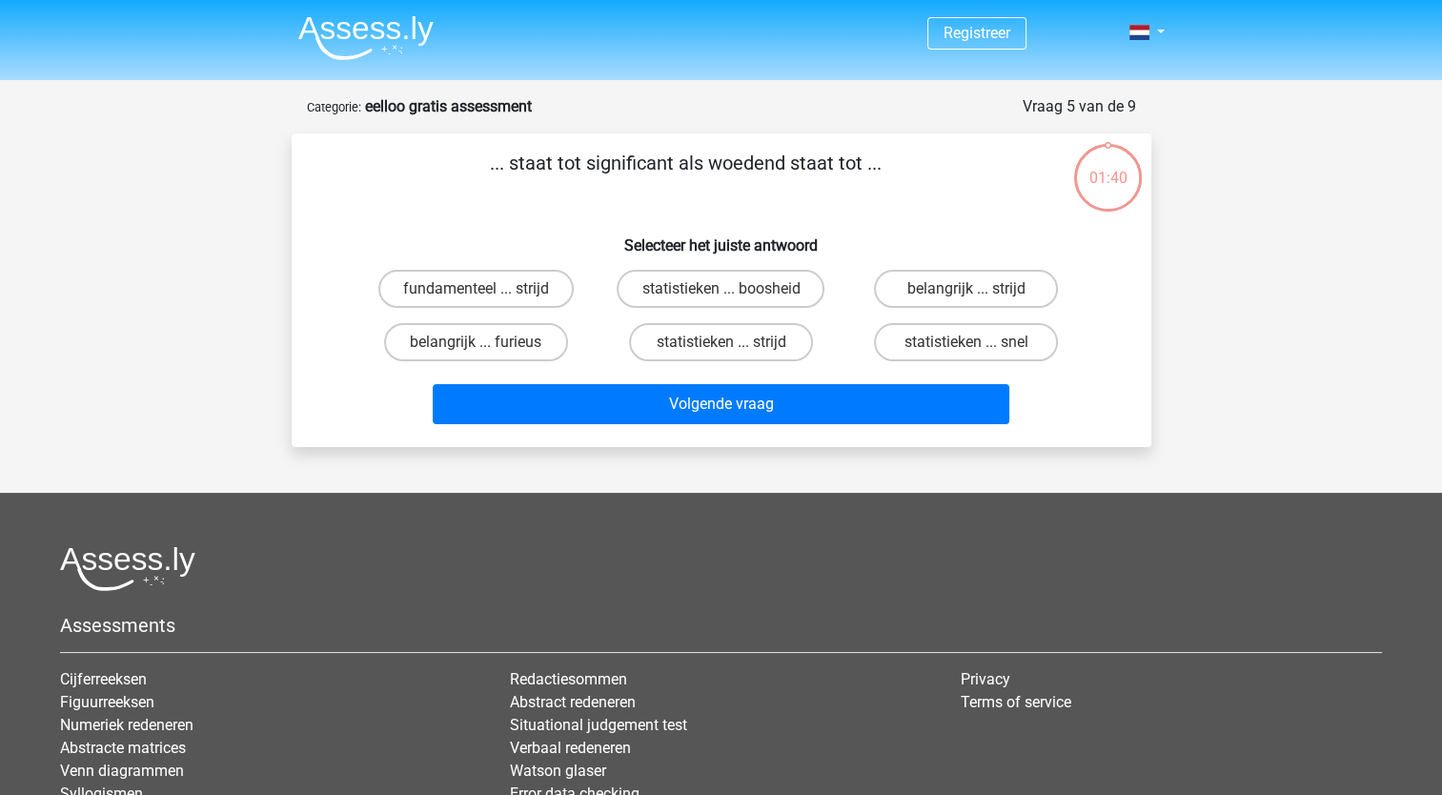
click at [1317, 425] on div "Registreer" at bounding box center [721, 498] width 1442 height 996
click at [224, 311] on div "Registreer" at bounding box center [721, 498] width 1442 height 996
click at [244, 324] on div "Registreer" at bounding box center [721, 498] width 1442 height 996
click at [1304, 251] on div "Registreer" at bounding box center [721, 498] width 1442 height 996
click at [1312, 289] on div "Registreer" at bounding box center [721, 498] width 1442 height 996
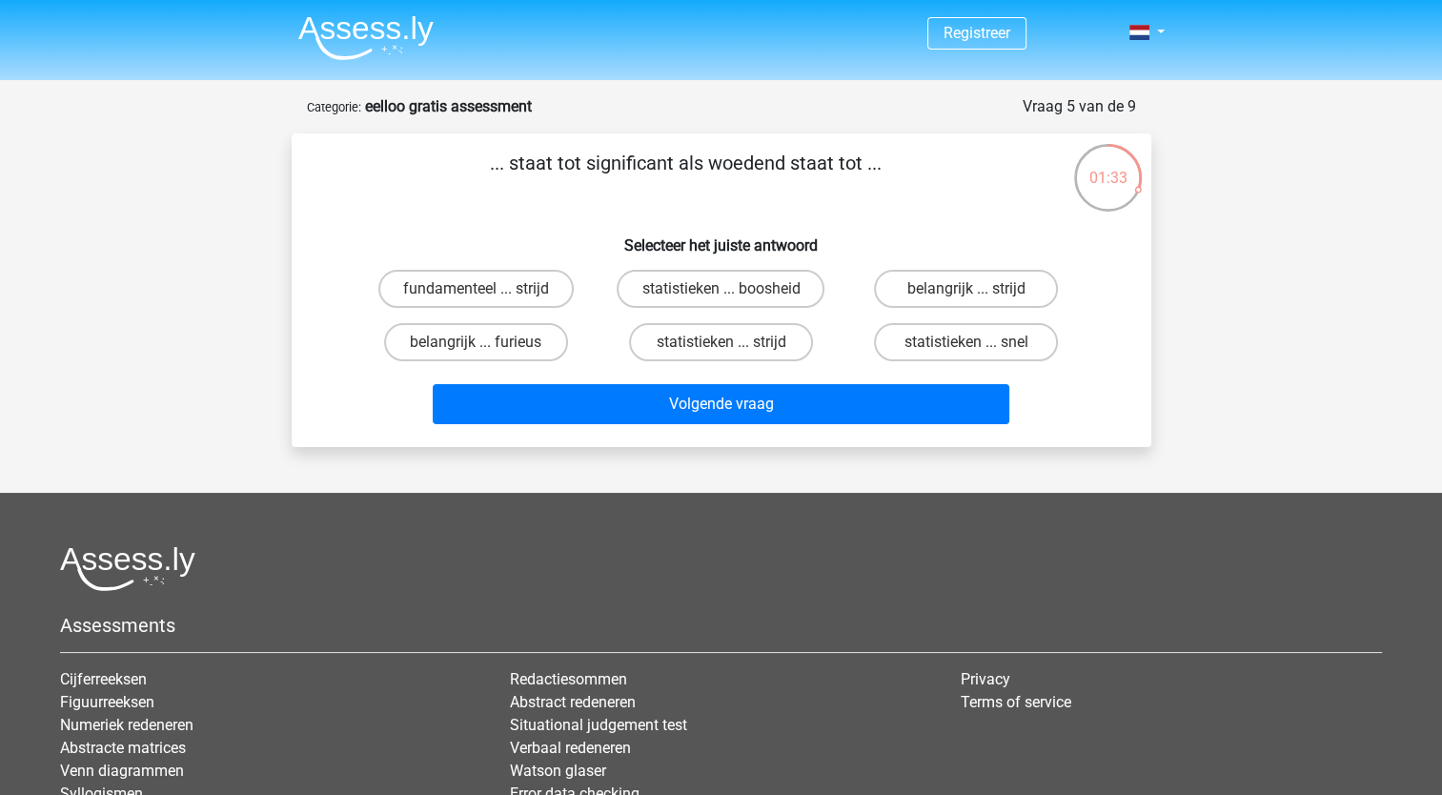
click at [1209, 240] on div "Registreer" at bounding box center [721, 498] width 1442 height 996
click at [536, 347] on label "belangrijk ... furieus" at bounding box center [476, 342] width 184 height 38
click at [488, 347] on input "belangrijk ... furieus" at bounding box center [482, 348] width 12 height 12
radio input "true"
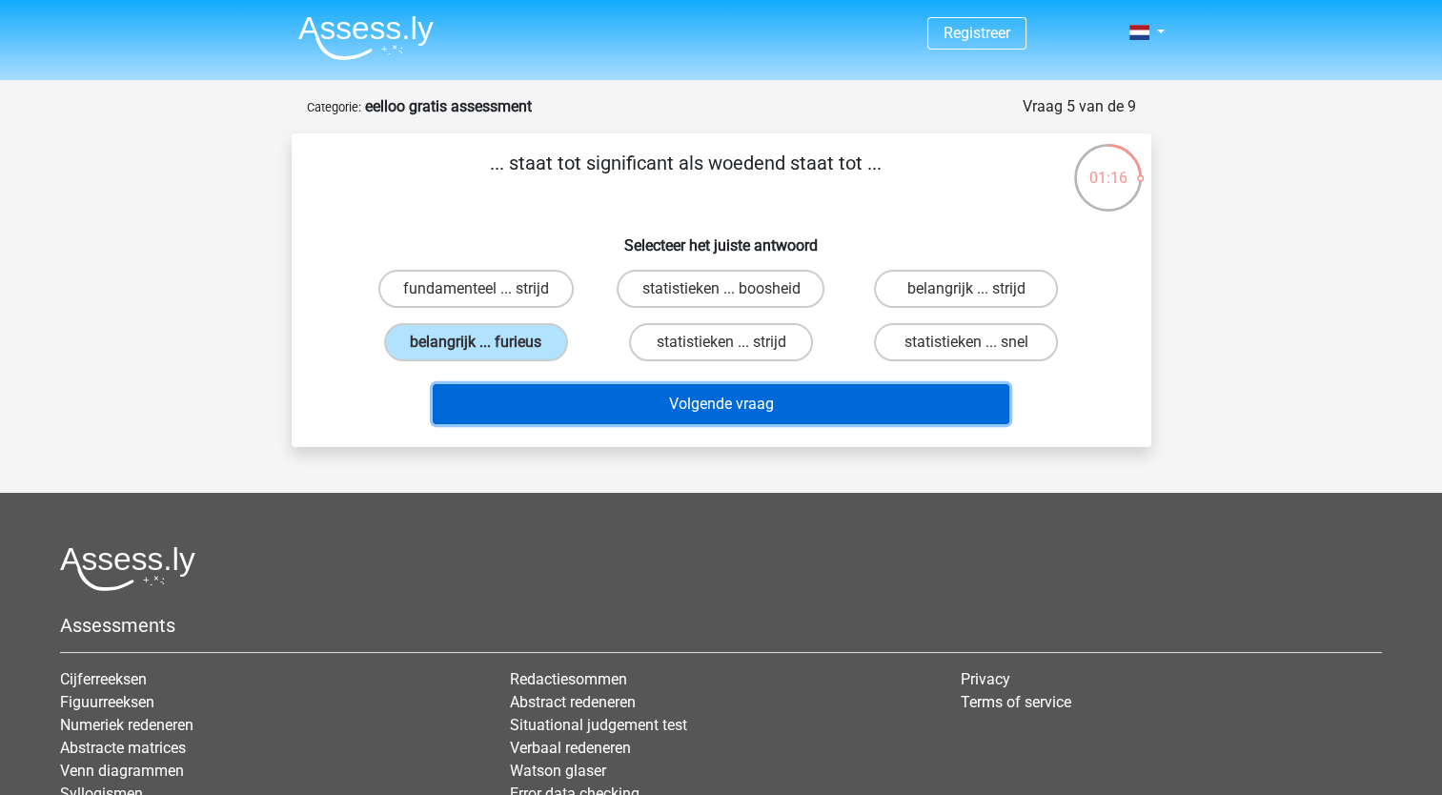
click at [760, 410] on button "Volgende vraag" at bounding box center [721, 404] width 577 height 40
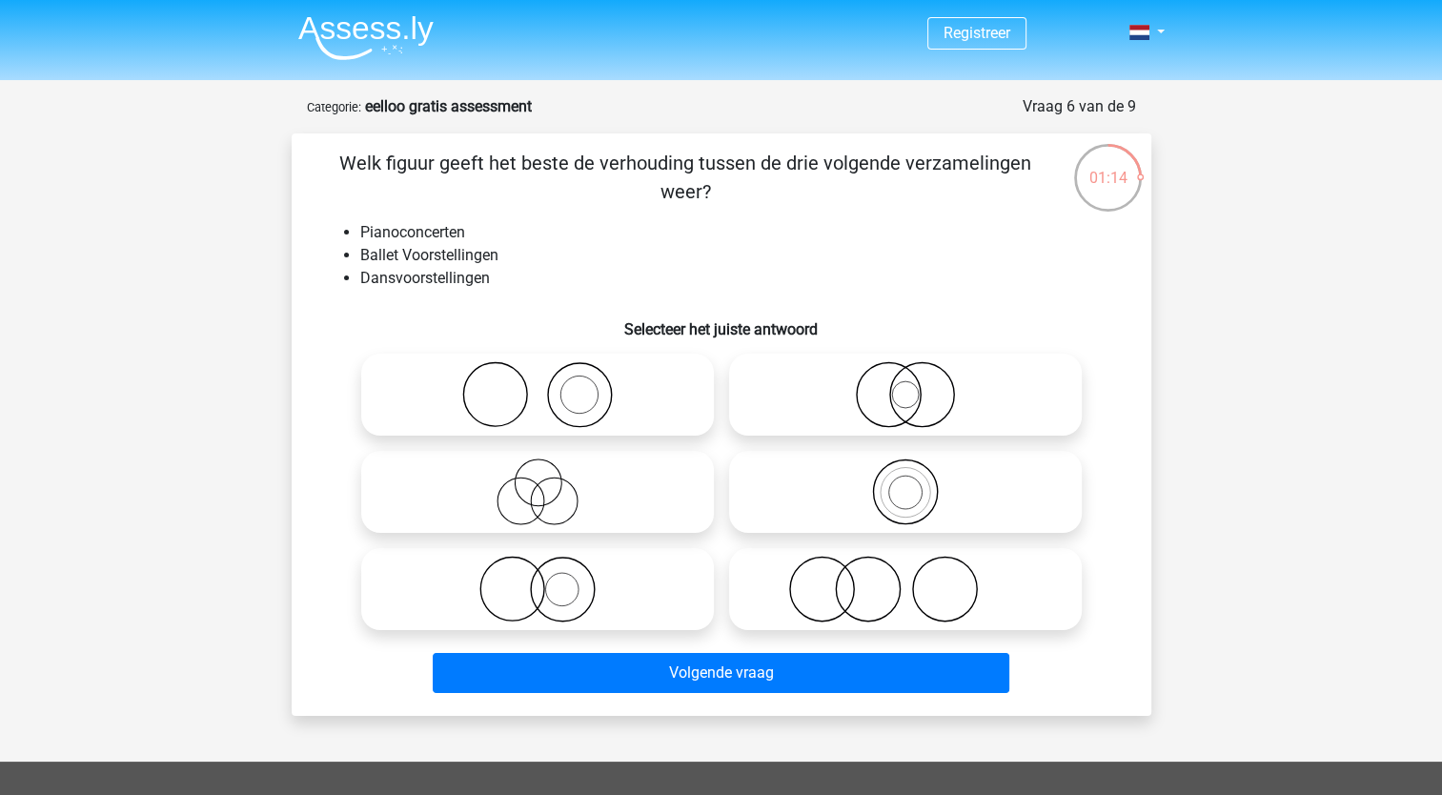
click at [1380, 337] on div "Registreer" at bounding box center [721, 632] width 1442 height 1265
click at [1334, 341] on div "Registreer" at bounding box center [721, 632] width 1442 height 1265
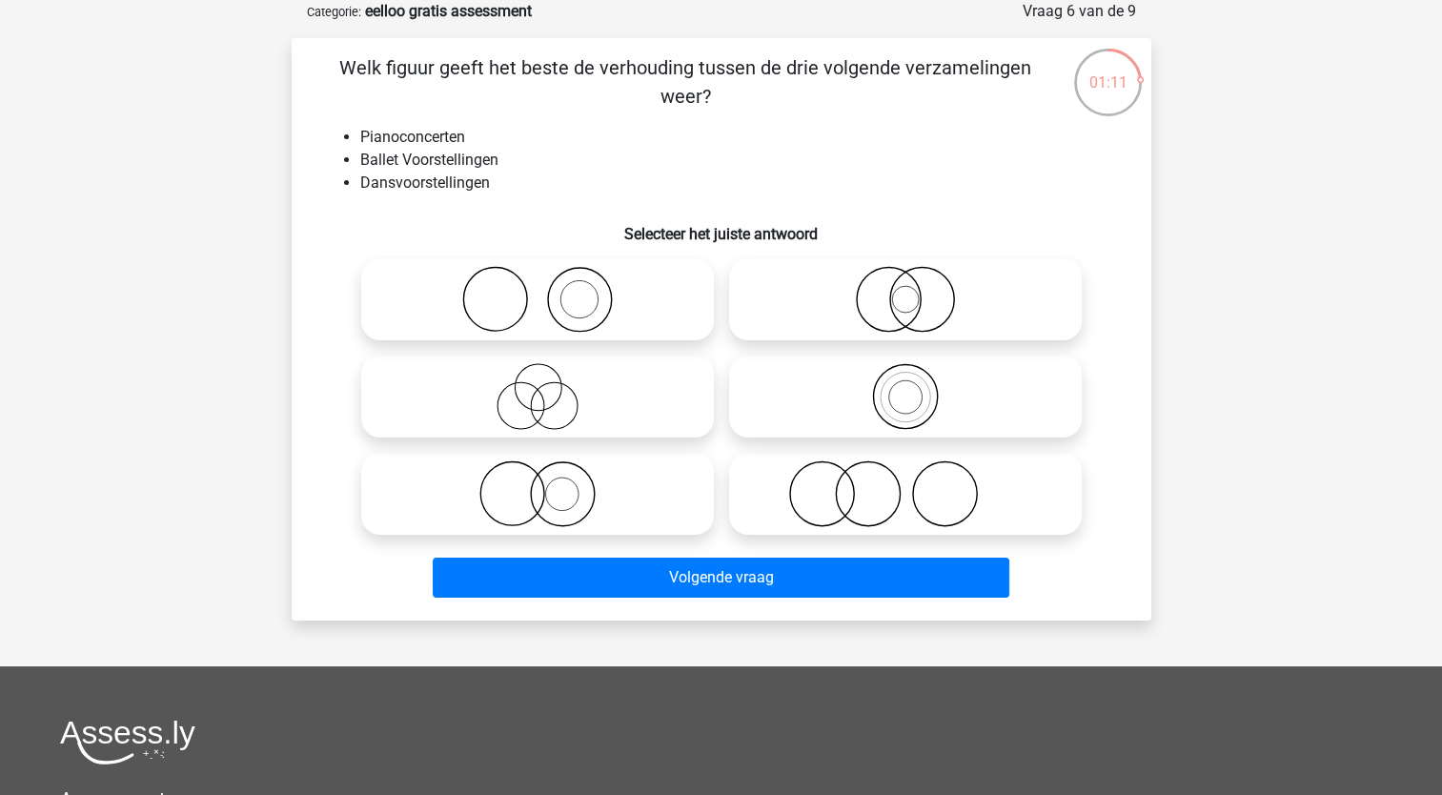
click at [1306, 321] on div "Registreer" at bounding box center [721, 537] width 1442 height 1265
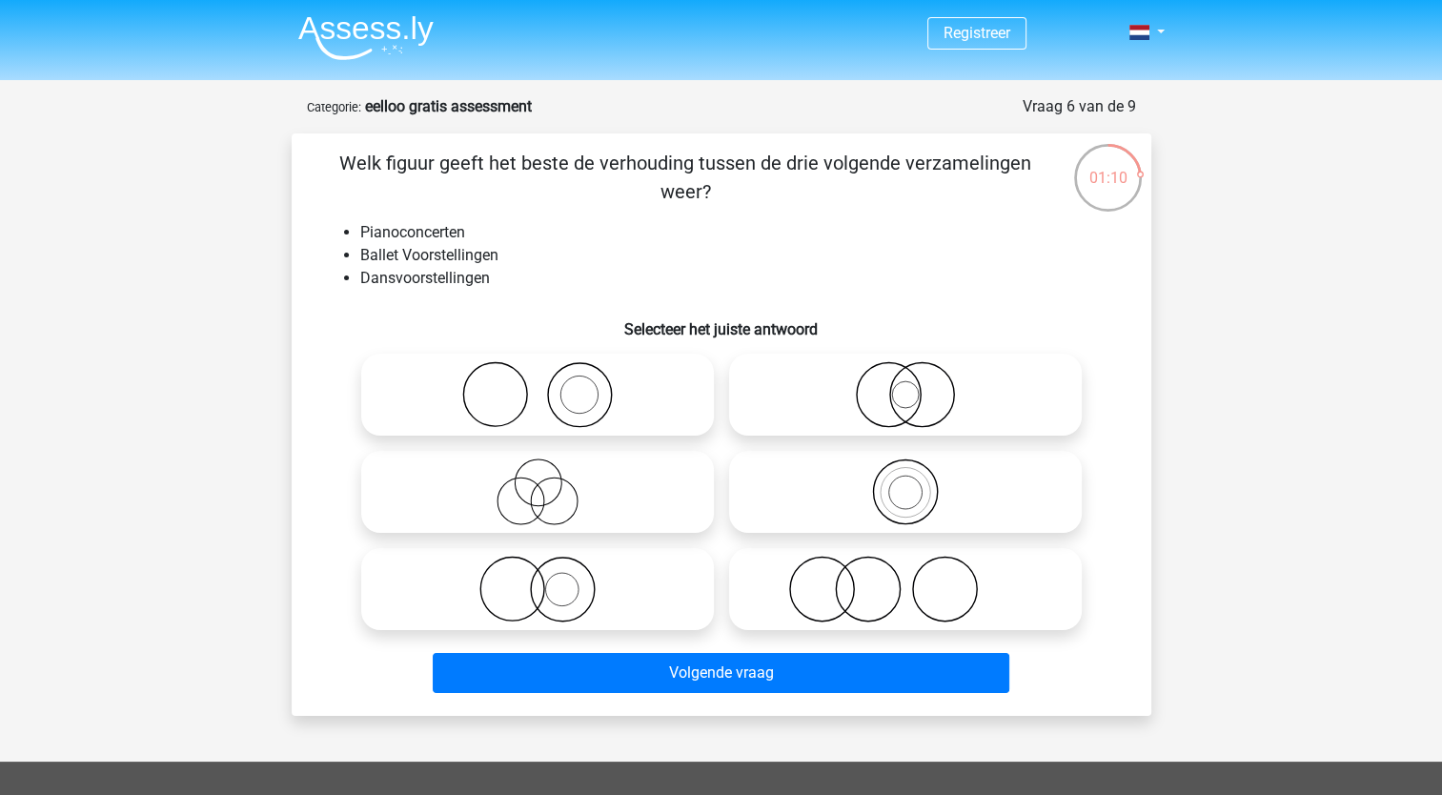
click at [1274, 428] on div "Registreer" at bounding box center [721, 632] width 1442 height 1265
click at [1269, 447] on div "Registreer" at bounding box center [721, 632] width 1442 height 1265
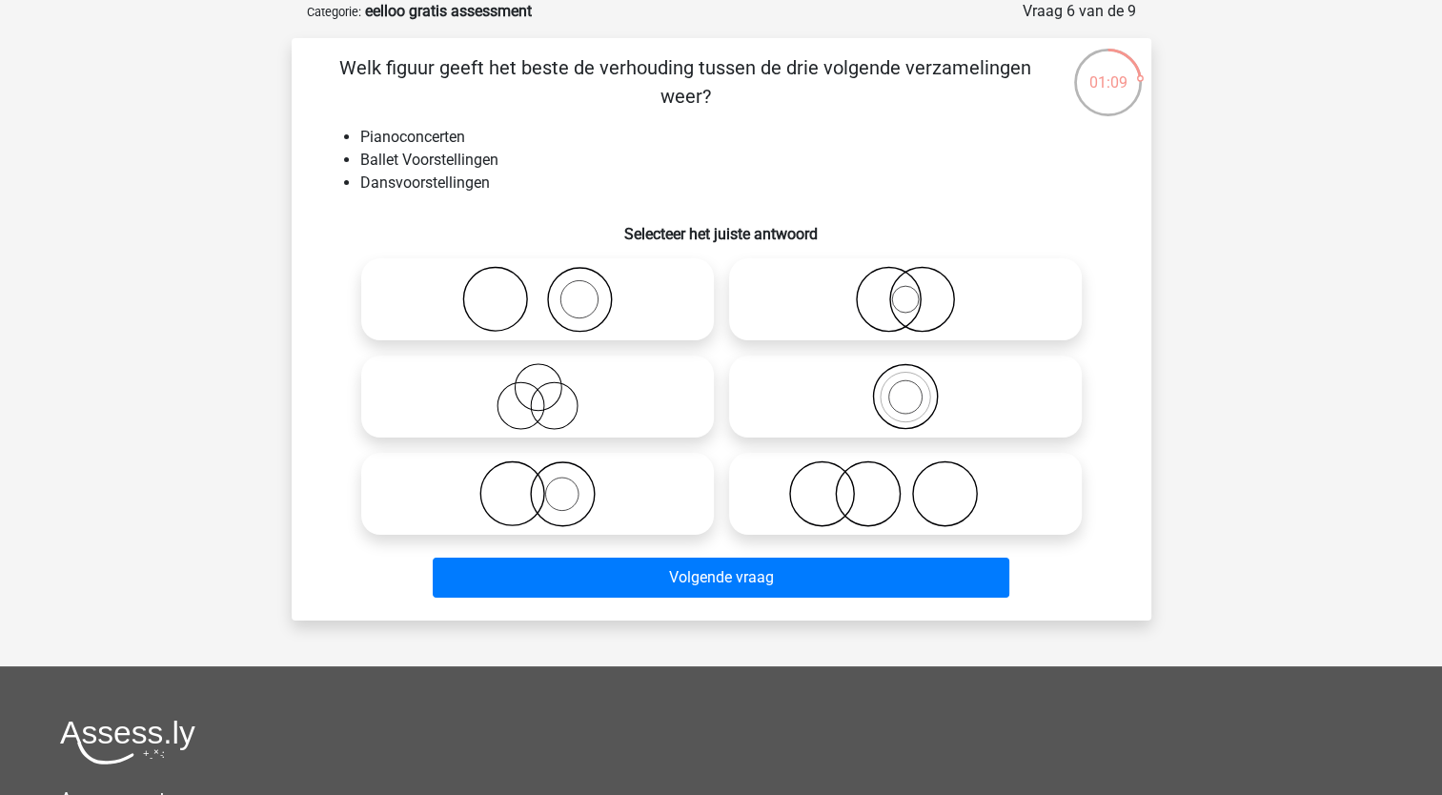
click at [1323, 396] on div "Registreer" at bounding box center [721, 537] width 1442 height 1265
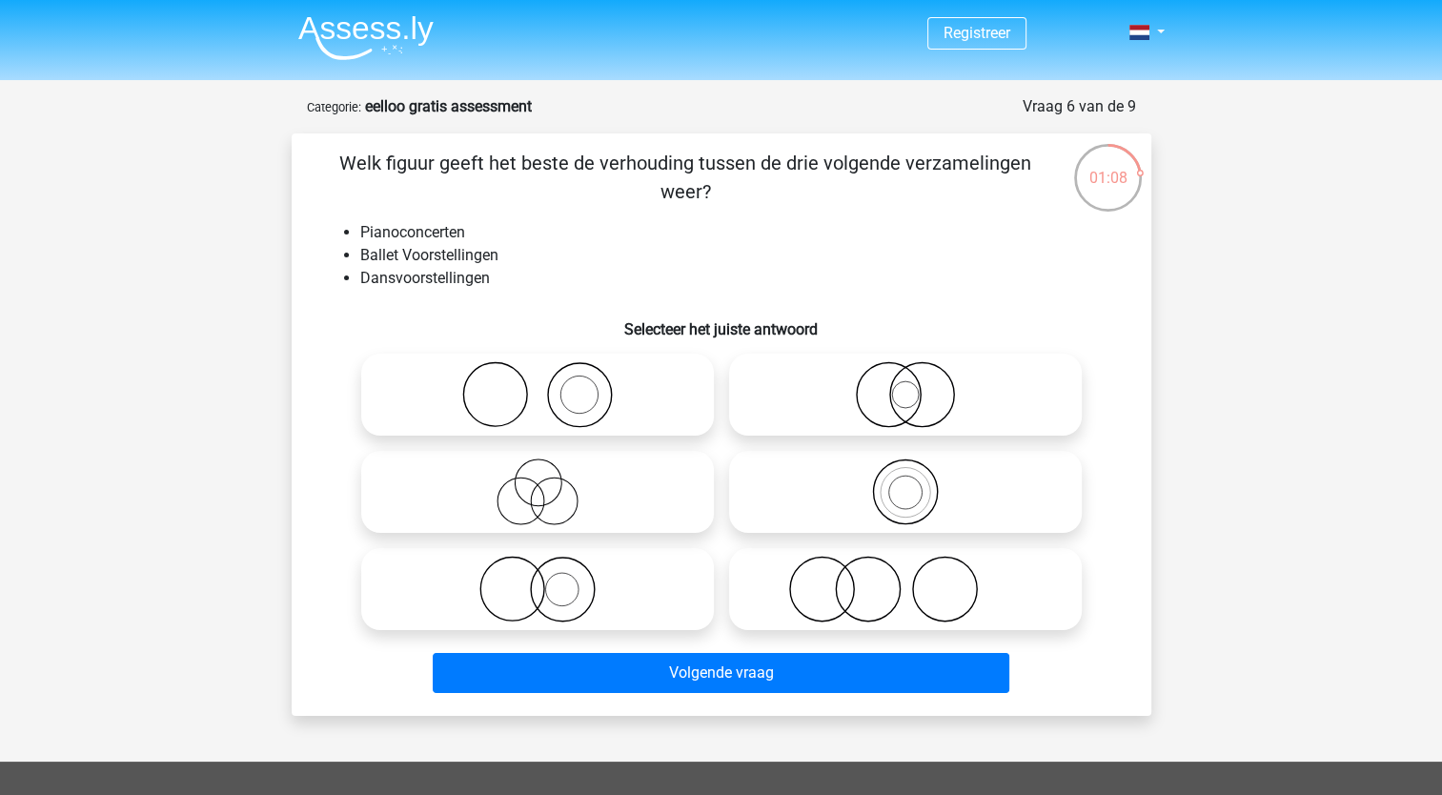
click at [1276, 439] on div "Registreer" at bounding box center [721, 632] width 1442 height 1265
click at [1226, 492] on div "Registreer" at bounding box center [721, 632] width 1442 height 1265
click at [1225, 421] on div "Registreer" at bounding box center [721, 632] width 1442 height 1265
click at [1206, 421] on div "Registreer" at bounding box center [721, 632] width 1442 height 1265
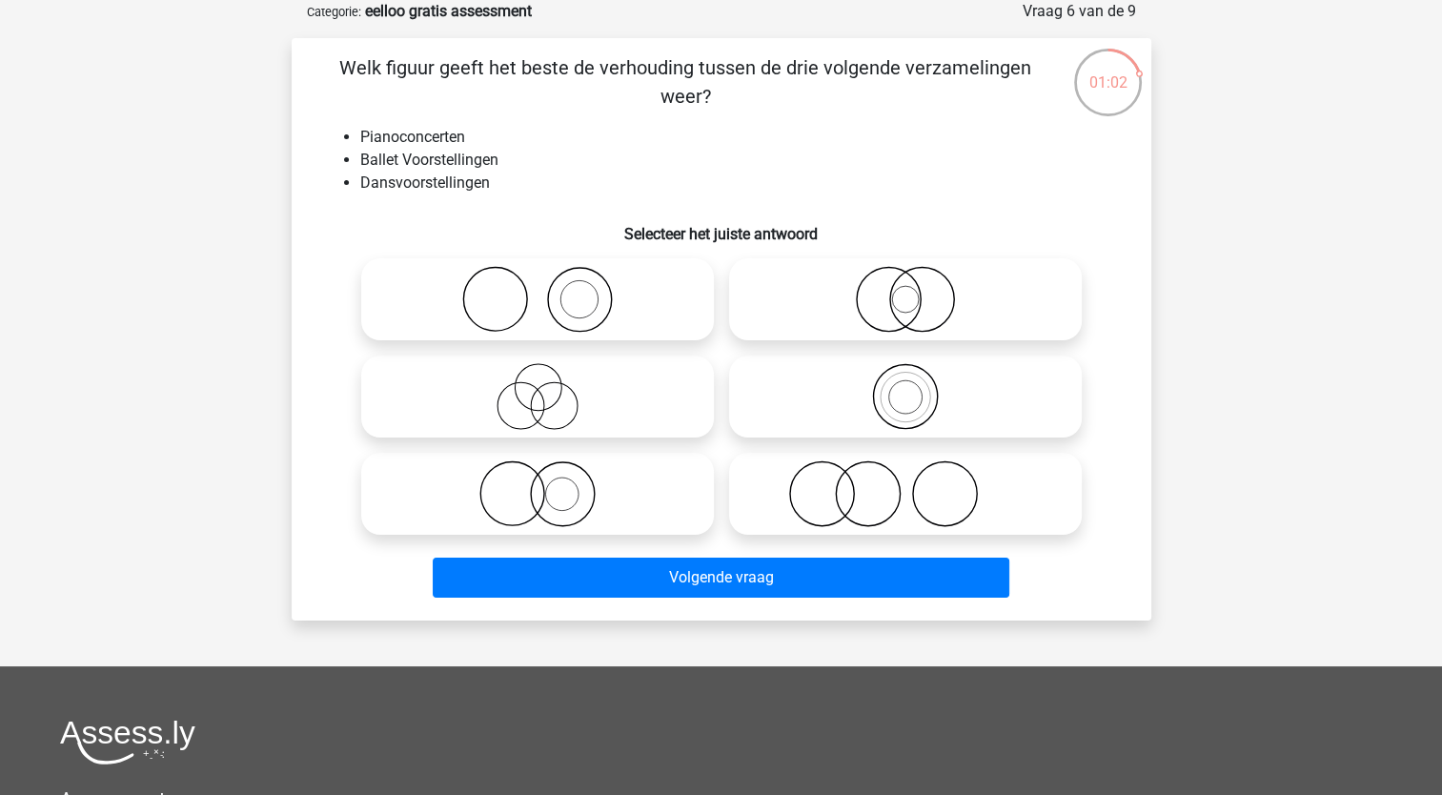
click at [1300, 357] on div "Registreer" at bounding box center [721, 537] width 1442 height 1265
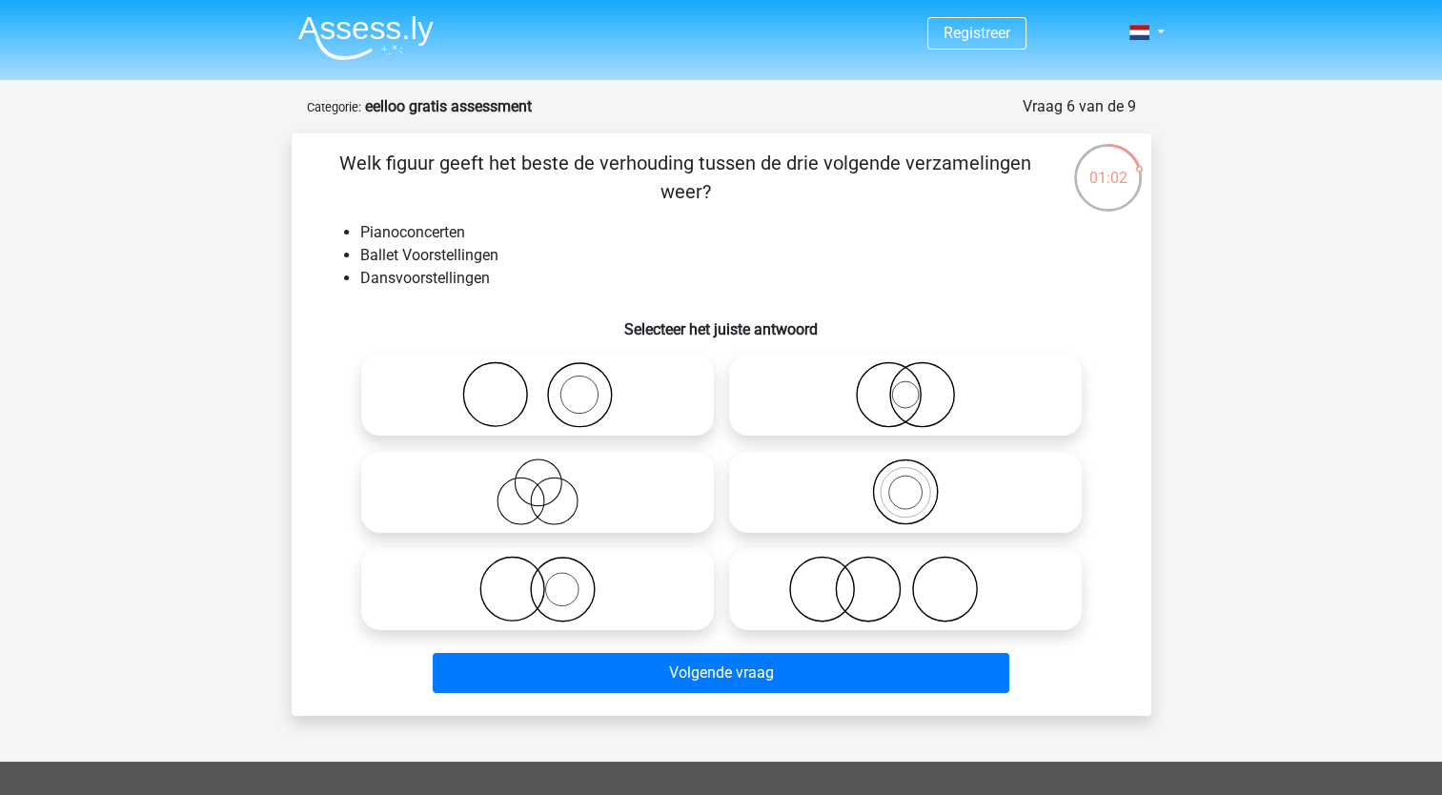
click at [1281, 478] on div "Registreer" at bounding box center [721, 632] width 1442 height 1265
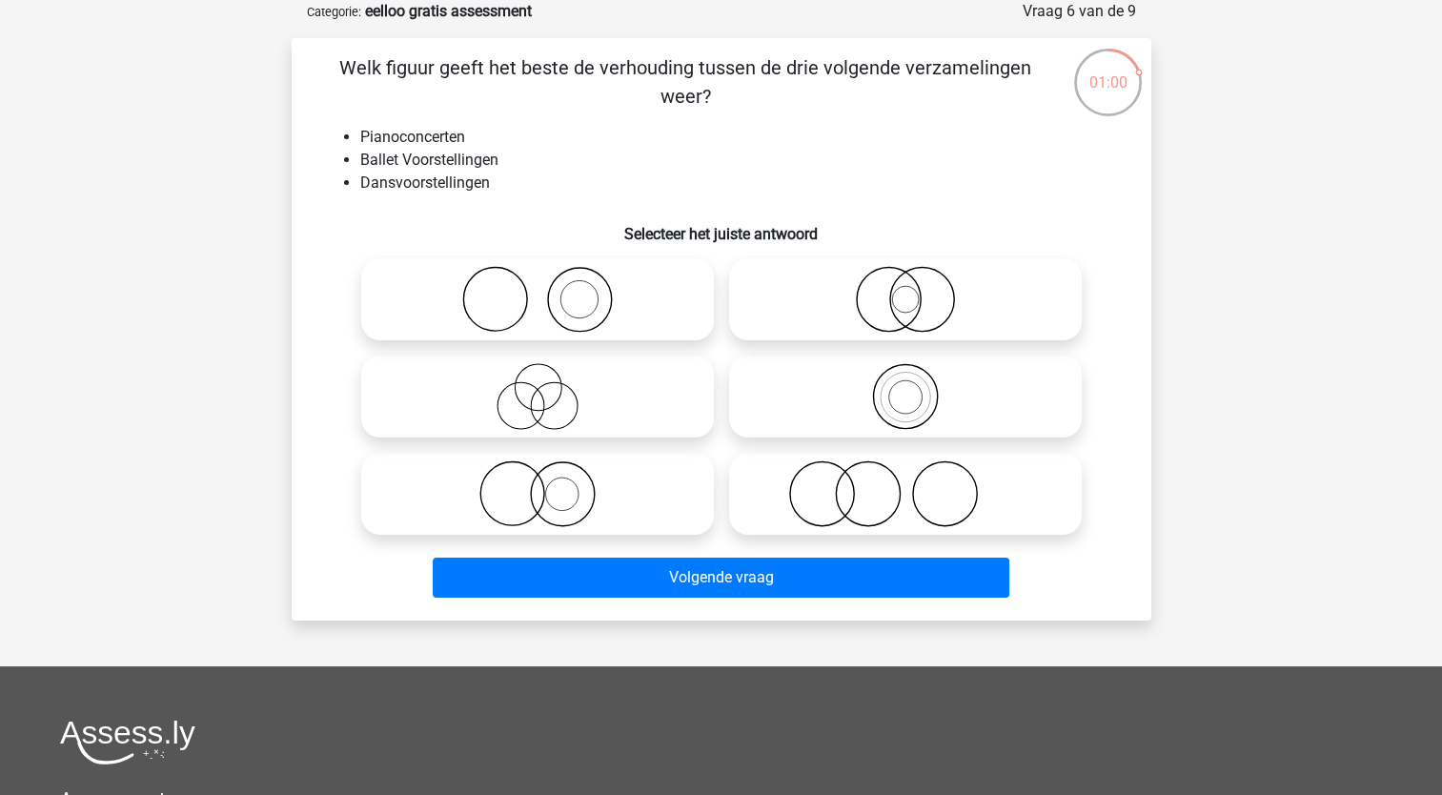
click at [1220, 401] on div "Registreer" at bounding box center [721, 537] width 1442 height 1265
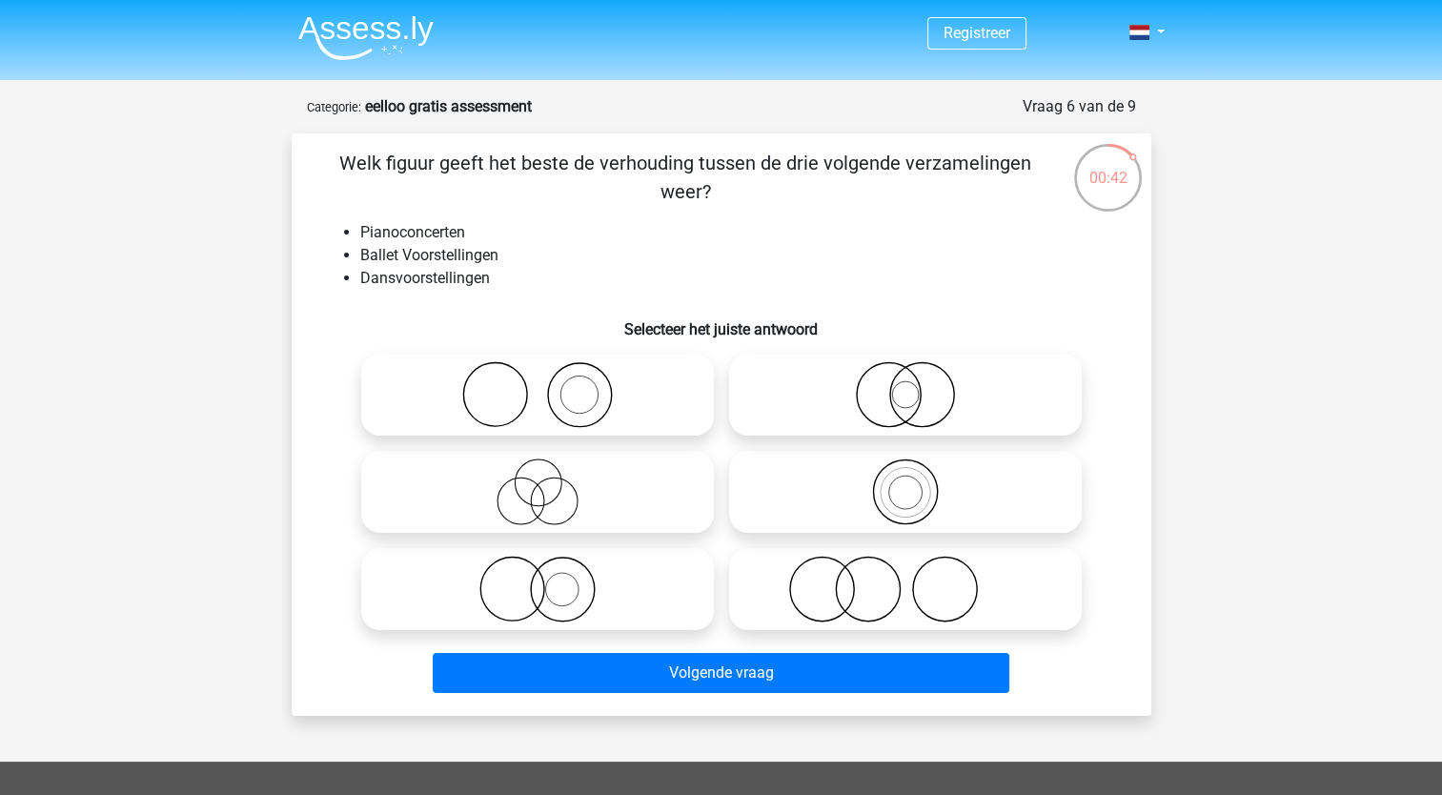
click at [854, 610] on icon at bounding box center [905, 589] width 337 height 67
click at [905, 580] on input "radio" at bounding box center [911, 573] width 12 height 12
radio input "true"
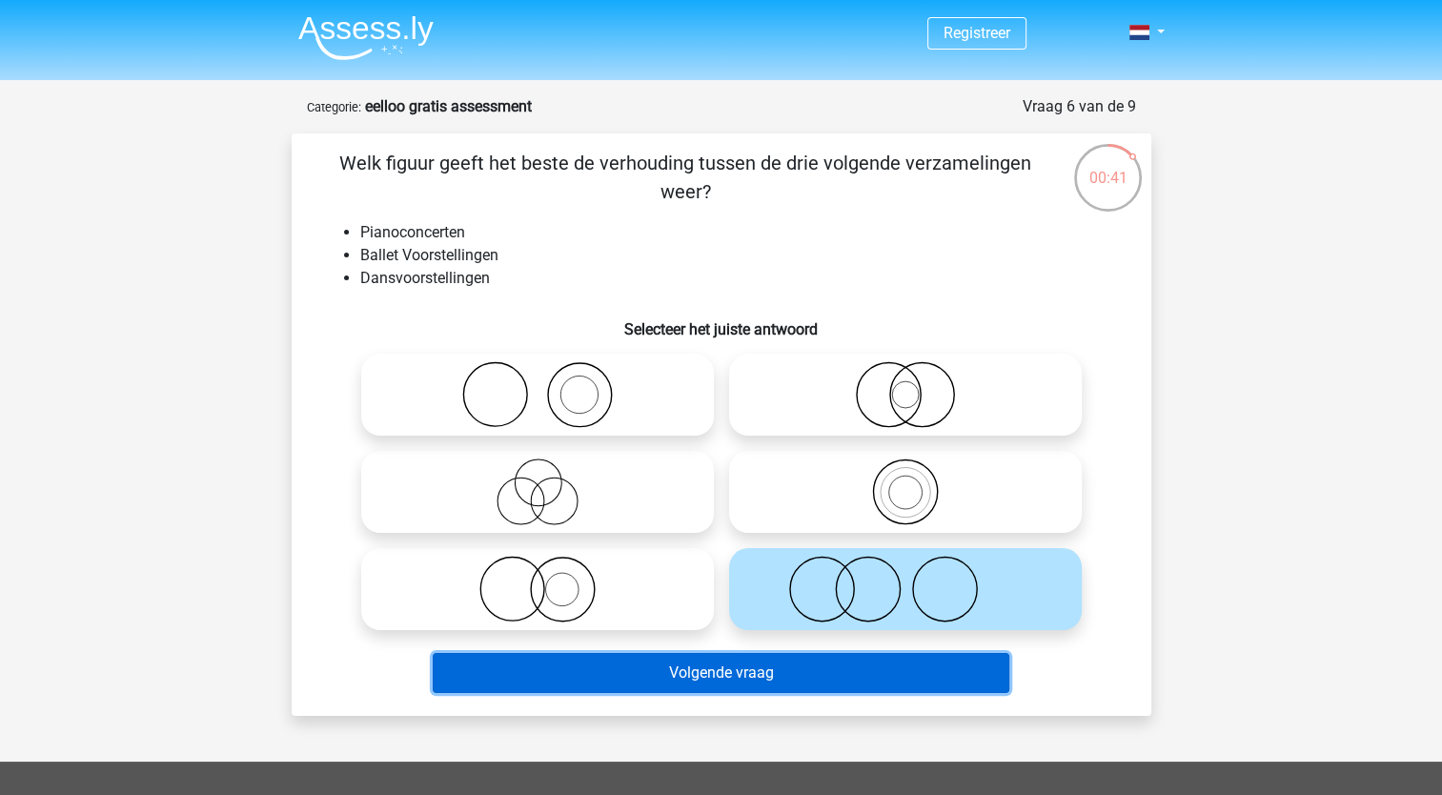
click at [804, 668] on button "Volgende vraag" at bounding box center [721, 673] width 577 height 40
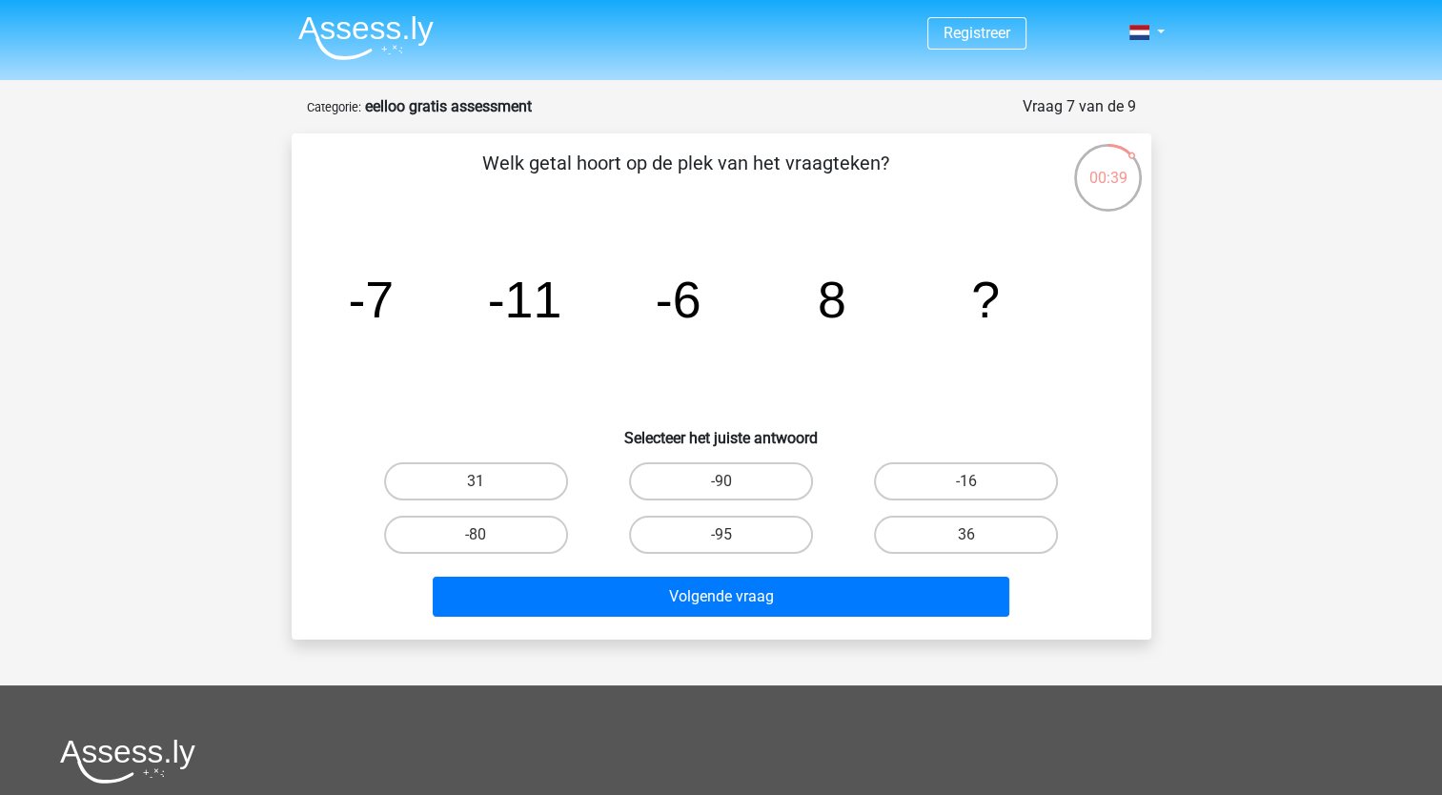
click at [1371, 452] on div "Registreer" at bounding box center [721, 594] width 1442 height 1189
click at [1346, 492] on div "Registreer" at bounding box center [721, 594] width 1442 height 1189
click at [1308, 396] on div "Registreer" at bounding box center [721, 594] width 1442 height 1189
click at [951, 485] on label "-16" at bounding box center [966, 481] width 184 height 38
click at [966, 485] on input "-16" at bounding box center [972, 487] width 12 height 12
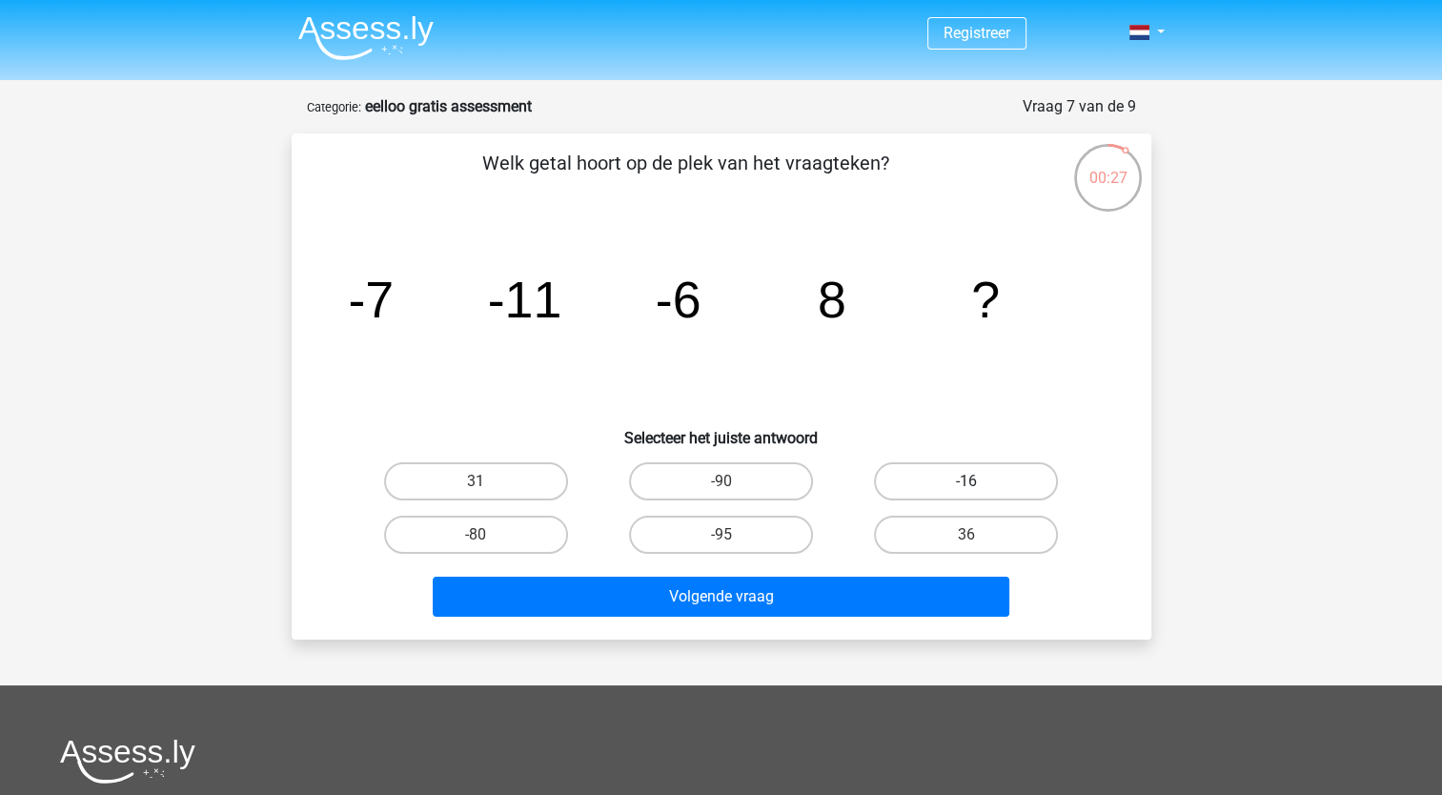
radio input "true"
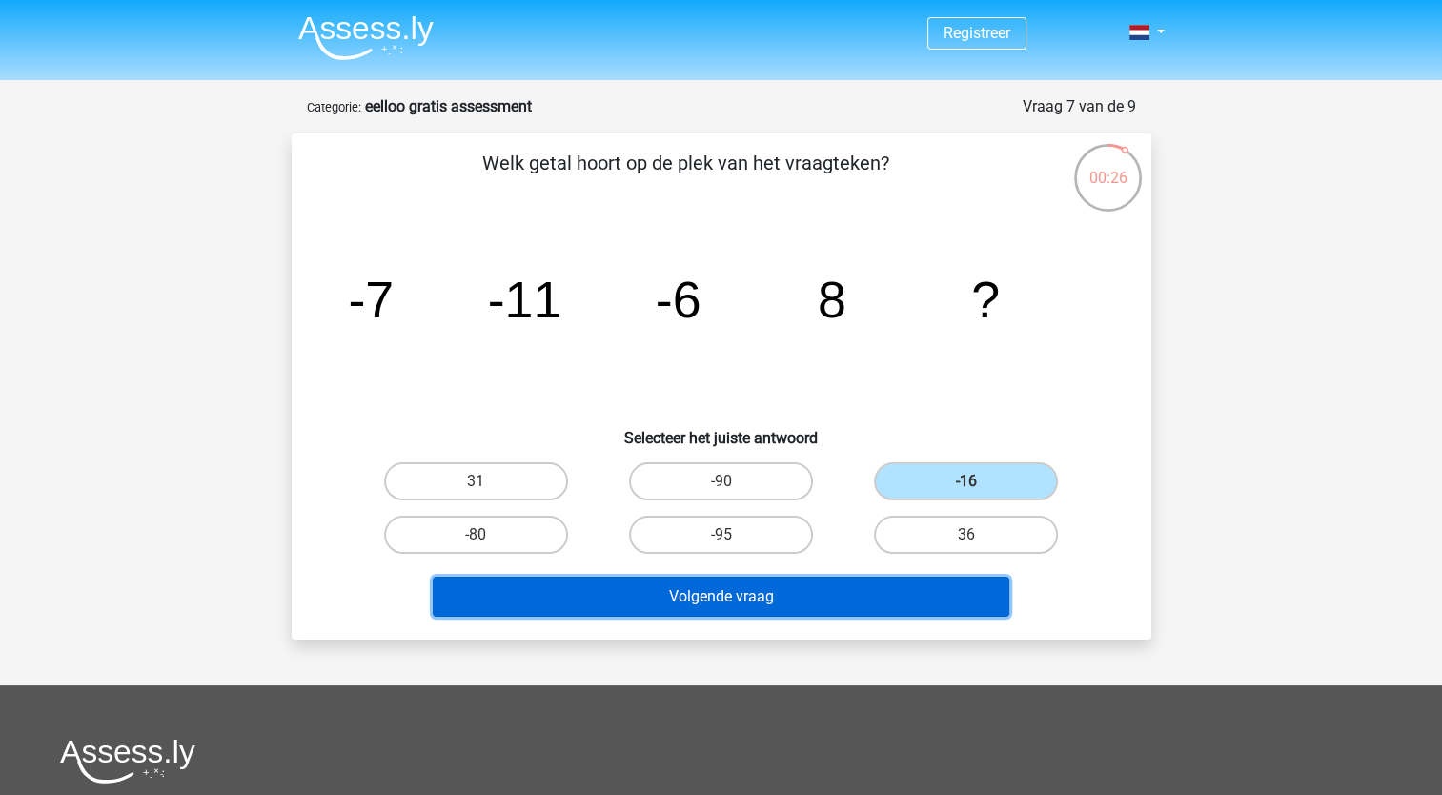
click at [745, 594] on button "Volgende vraag" at bounding box center [721, 597] width 577 height 40
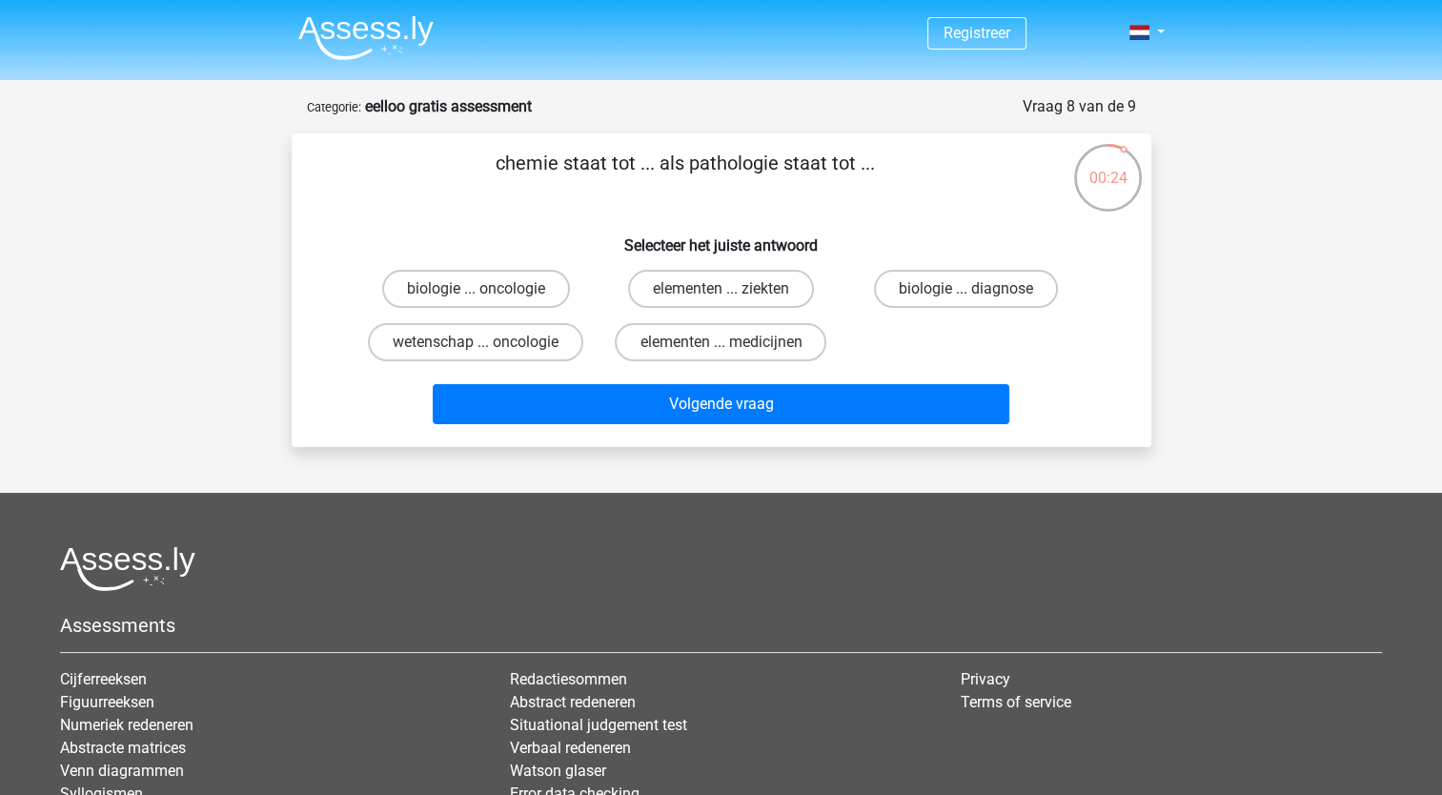
click at [1331, 404] on div "Registreer" at bounding box center [721, 498] width 1442 height 996
click at [755, 293] on label "elementen ... ziekten" at bounding box center [721, 289] width 186 height 38
click at [733, 293] on input "elementen ... ziekten" at bounding box center [727, 295] width 12 height 12
radio input "true"
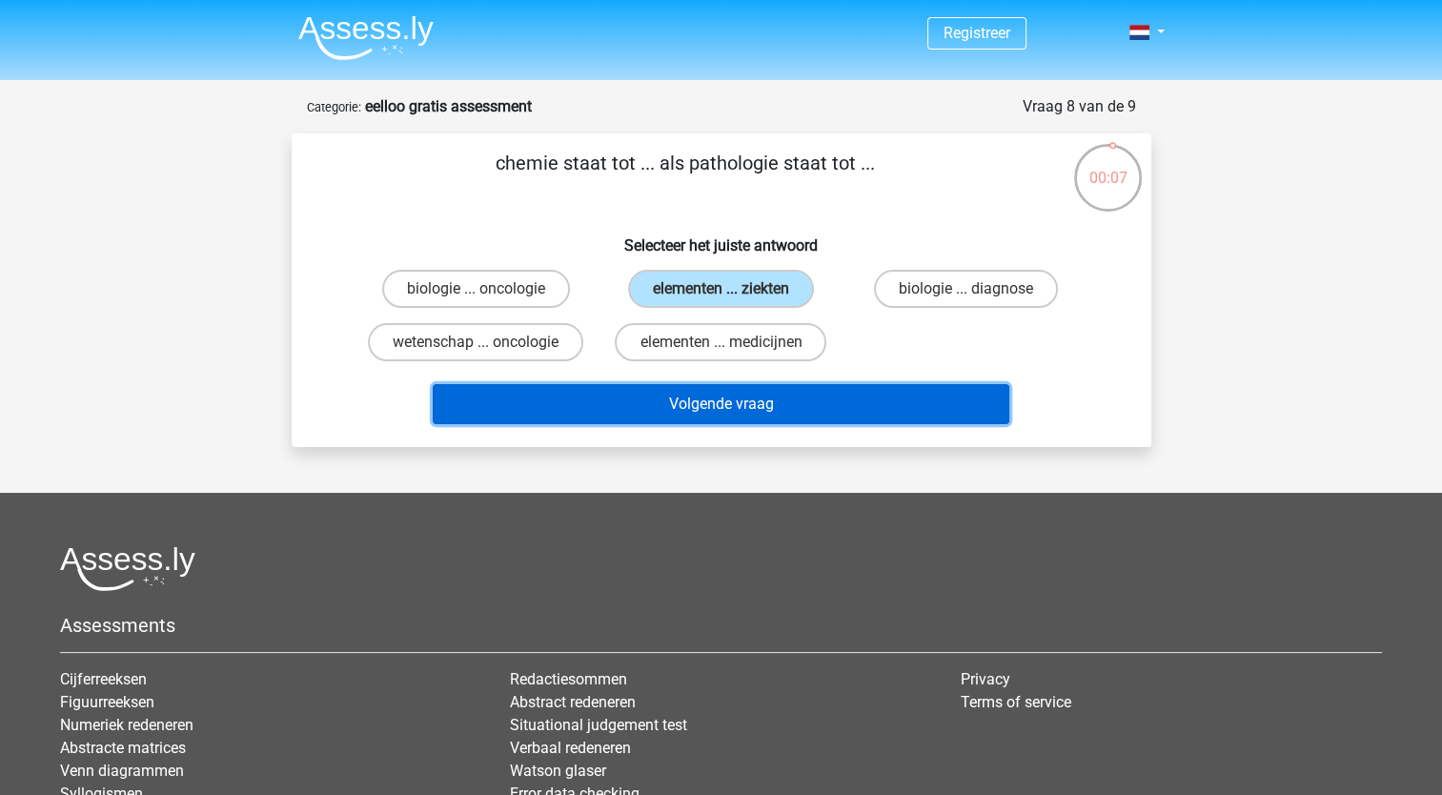
click at [737, 412] on button "Volgende vraag" at bounding box center [721, 404] width 577 height 40
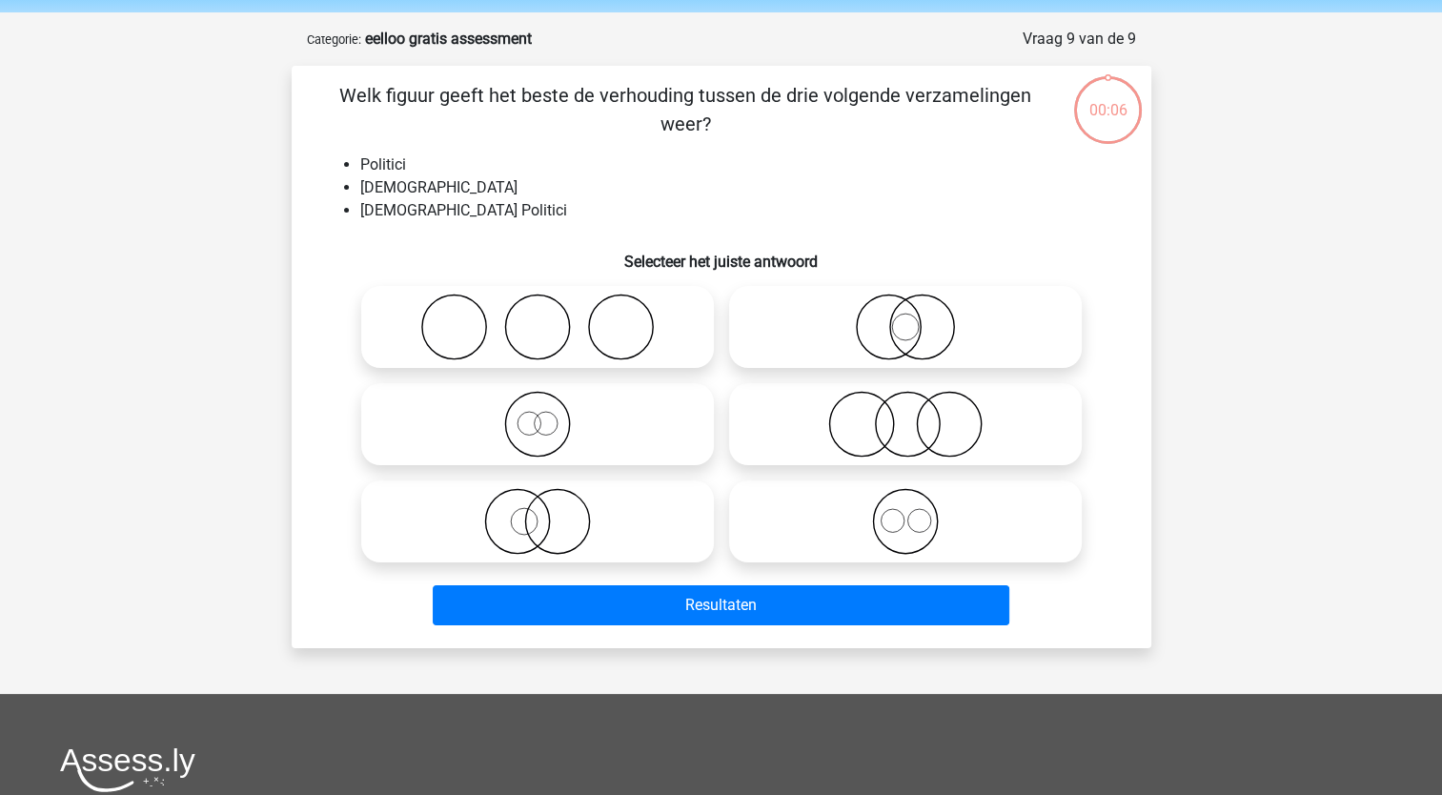
scroll to position [95, 0]
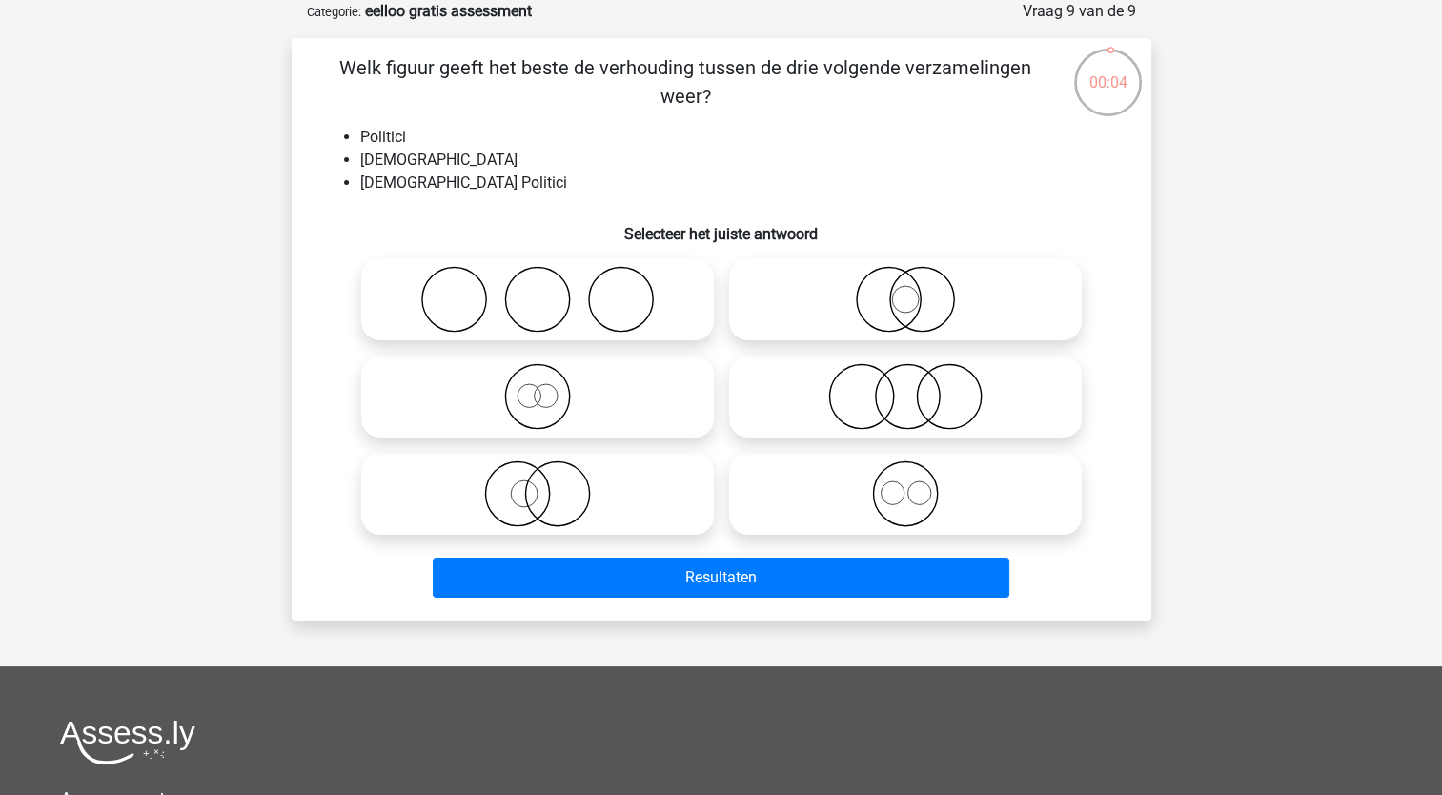
click at [863, 399] on icon at bounding box center [905, 396] width 337 height 67
click at [905, 387] on input "radio" at bounding box center [911, 381] width 12 height 12
radio input "true"
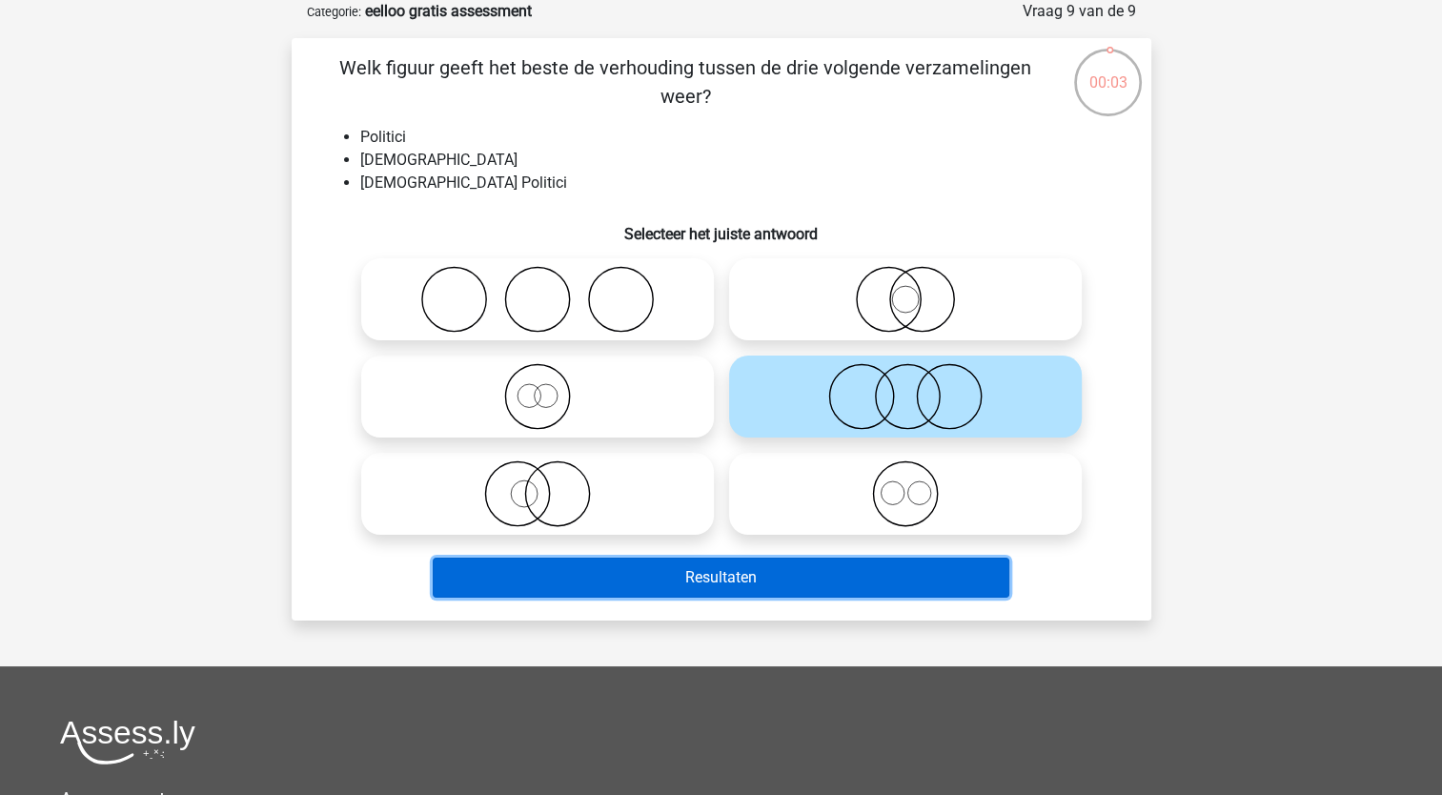
click at [793, 580] on button "Resultaten" at bounding box center [721, 578] width 577 height 40
